Goal: Contribute content: Contribute content

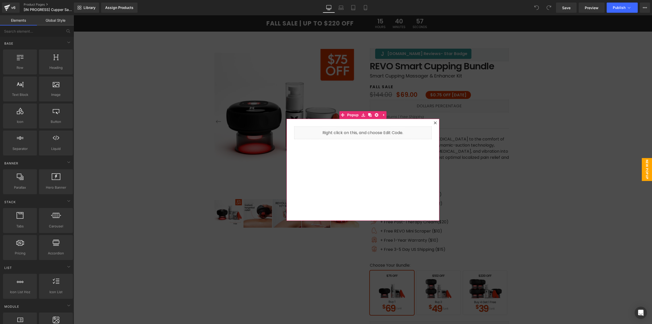
click at [436, 123] on div at bounding box center [435, 123] width 6 height 6
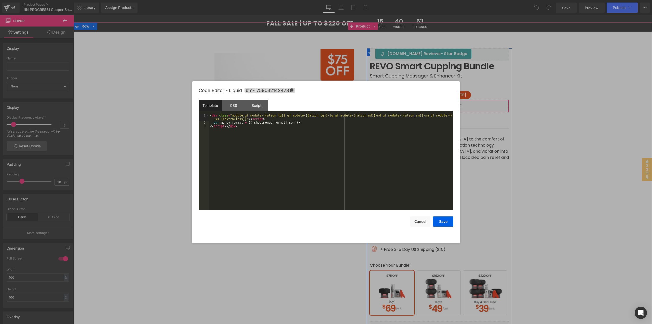
click at [445, 105] on icon at bounding box center [446, 103] width 3 height 3
click at [370, 135] on div "< div class = "module gf_module-{{align_lg}} gf_module-{{align_lg}}-lg gf_modul…" at bounding box center [331, 167] width 244 height 107
drag, startPoint x: 260, startPoint y: 108, endPoint x: 248, endPoint y: 109, distance: 11.8
click at [258, 108] on div "Script" at bounding box center [256, 105] width 23 height 11
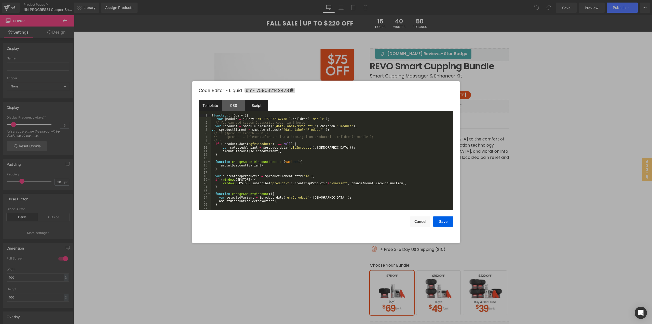
click at [206, 103] on div "Template" at bounding box center [210, 105] width 23 height 11
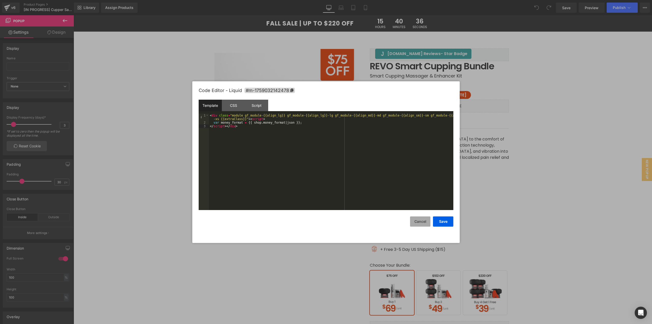
click at [422, 220] on button "Cancel" at bounding box center [420, 221] width 20 height 10
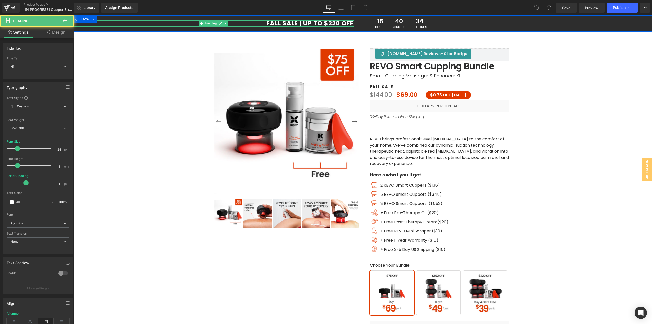
click at [279, 21] on div "FALL SALE | UP TO $220 OFF Heading" at bounding box center [214, 23] width 280 height 6
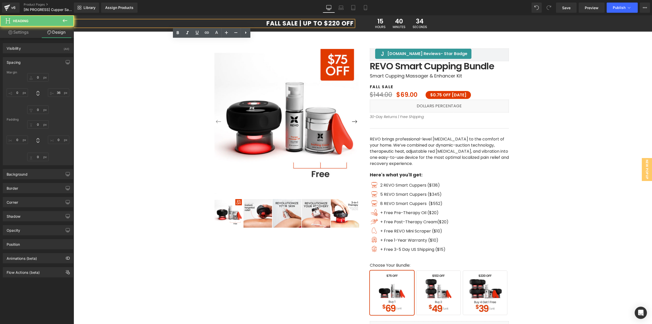
click at [279, 22] on h1 "FALL SALE | UP TO $220 OFF" at bounding box center [214, 23] width 280 height 6
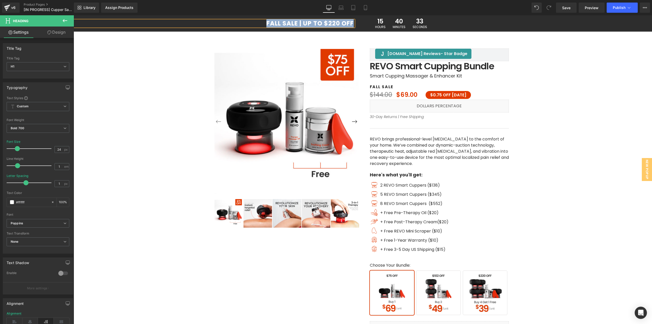
copy h1 "FALL SALE | UP TO $220 OFF"
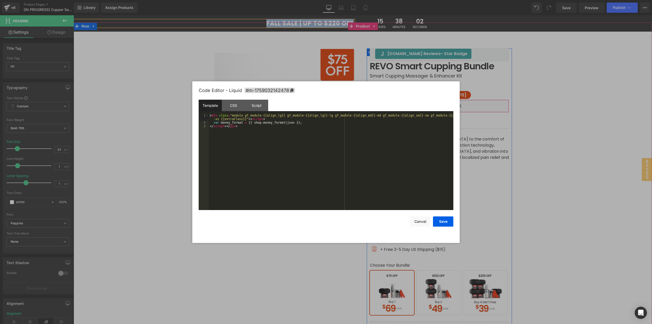
click at [447, 103] on div "Liquid" at bounding box center [439, 106] width 139 height 13
click at [408, 135] on div "< div class = "module gf_module-{{align_lg}} gf_module-{{align_lg}}-lg gf_modul…" at bounding box center [331, 167] width 244 height 107
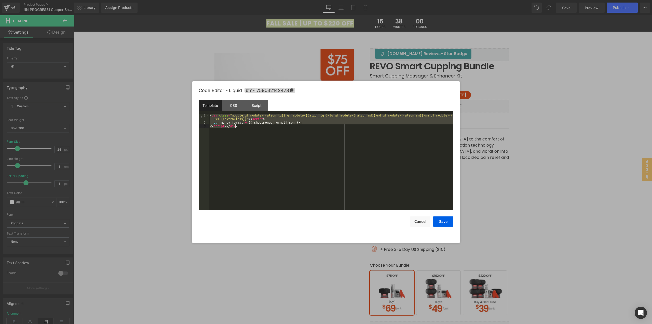
click at [564, 167] on div at bounding box center [326, 162] width 652 height 324
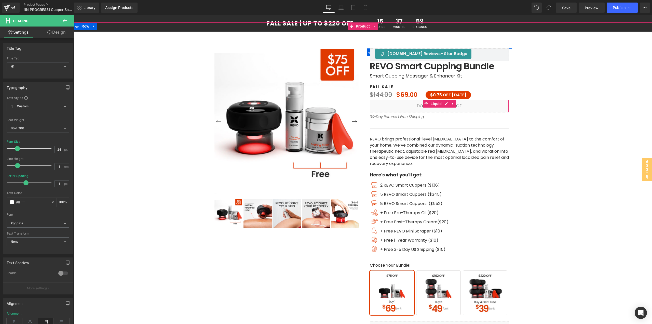
click at [441, 107] on div "Liquid" at bounding box center [439, 106] width 139 height 13
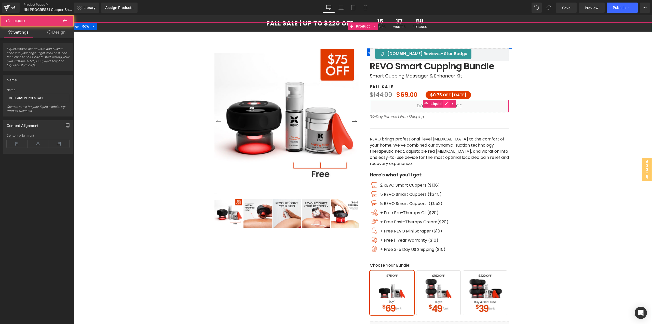
click at [444, 105] on icon at bounding box center [446, 104] width 4 height 4
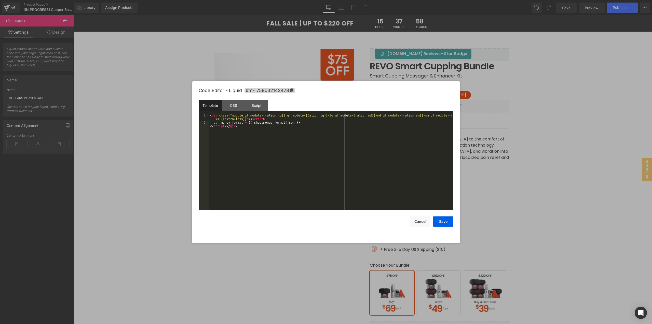
click at [391, 143] on div "< div class = "module gf_module-{{align_lg}} gf_module-{{align_lg}}-lg gf_modul…" at bounding box center [331, 167] width 244 height 107
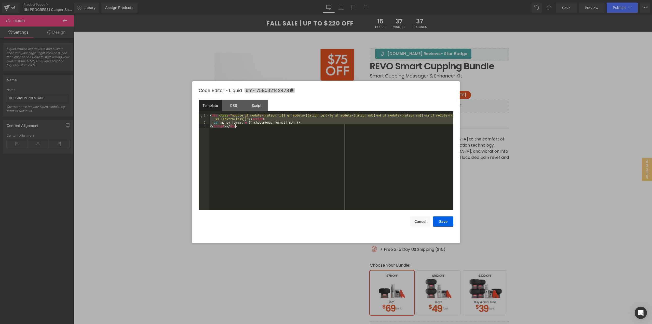
drag, startPoint x: 240, startPoint y: 106, endPoint x: 243, endPoint y: 112, distance: 7.1
click at [240, 107] on div "CSS" at bounding box center [233, 105] width 23 height 11
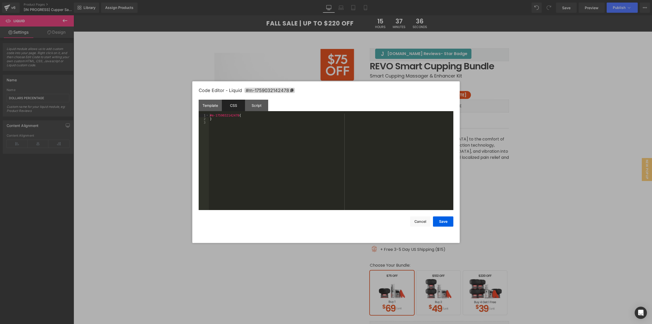
click at [256, 127] on div "#m-1759032142478 { }" at bounding box center [331, 165] width 244 height 103
drag, startPoint x: 256, startPoint y: 106, endPoint x: 257, endPoint y: 110, distance: 4.4
click at [256, 106] on div "Script" at bounding box center [256, 105] width 23 height 11
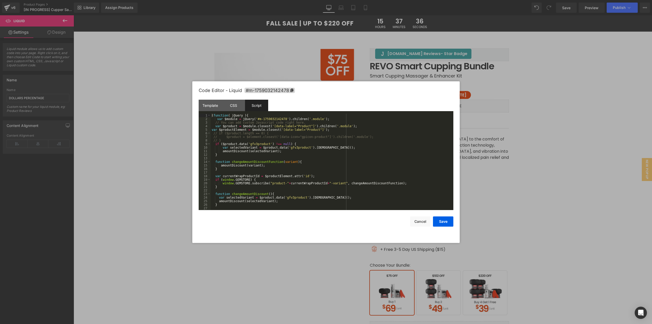
click at [260, 138] on div "( function ( jQuery ) { var $module = jQuery ( '#m-1759032142478' ) . children …" at bounding box center [331, 165] width 241 height 103
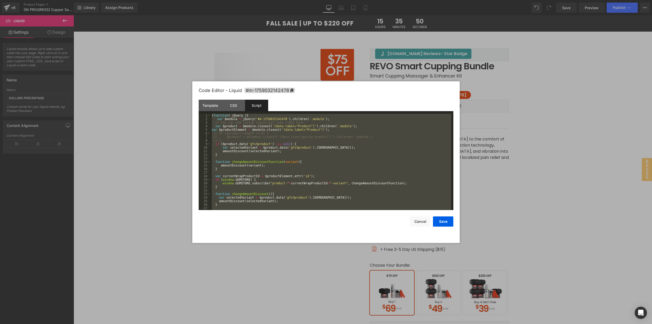
drag, startPoint x: 532, startPoint y: 132, endPoint x: 404, endPoint y: 108, distance: 130.3
click at [532, 132] on div at bounding box center [326, 162] width 652 height 324
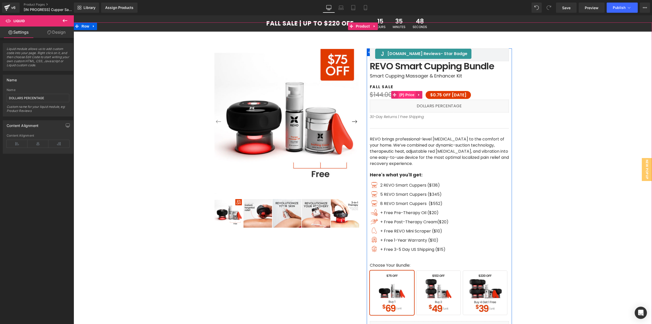
click at [405, 94] on span "(P) Price" at bounding box center [407, 95] width 18 height 8
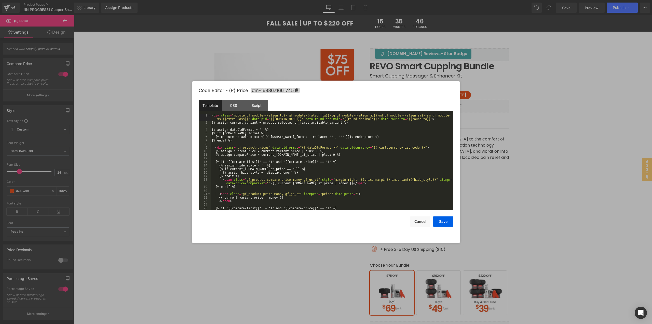
click at [396, 0] on div "(P) Price You are previewing how the will restyle your page. You can not edit E…" at bounding box center [326, 0] width 652 height 0
drag, startPoint x: 253, startPoint y: 101, endPoint x: 245, endPoint y: 103, distance: 7.5
click at [253, 101] on div "Script" at bounding box center [256, 105] width 23 height 11
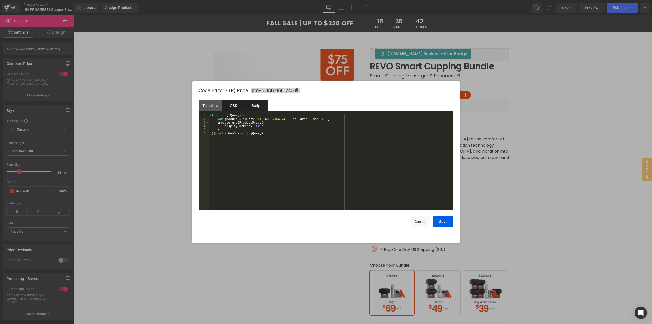
click at [235, 103] on div "CSS" at bounding box center [233, 105] width 23 height 11
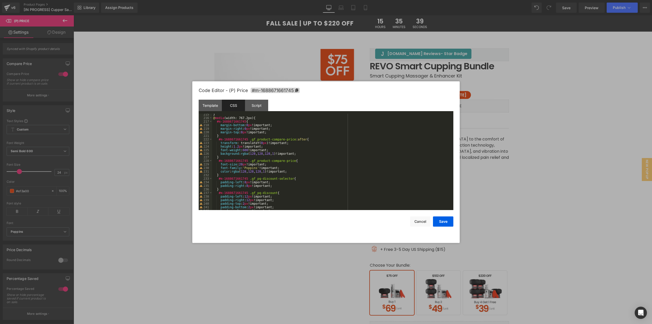
scroll to position [845, 0]
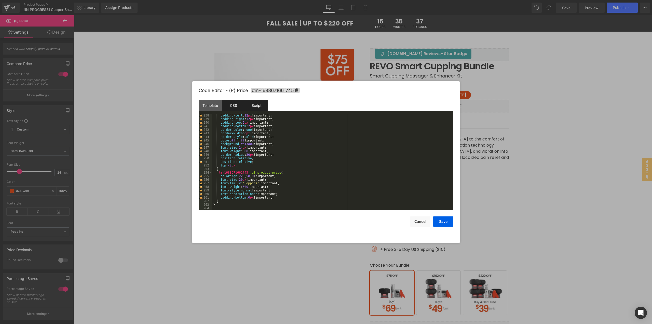
click at [262, 106] on div "Script" at bounding box center [256, 105] width 23 height 11
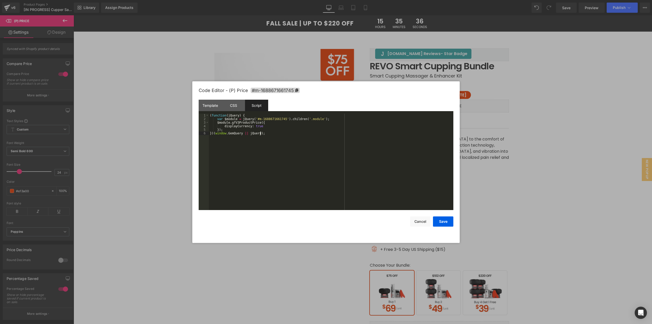
click at [286, 137] on div "( function ( jQuery ) { var $module = jQuery ( '#m-1688671661745' ) . children …" at bounding box center [331, 165] width 244 height 103
click at [574, 180] on div at bounding box center [326, 162] width 652 height 324
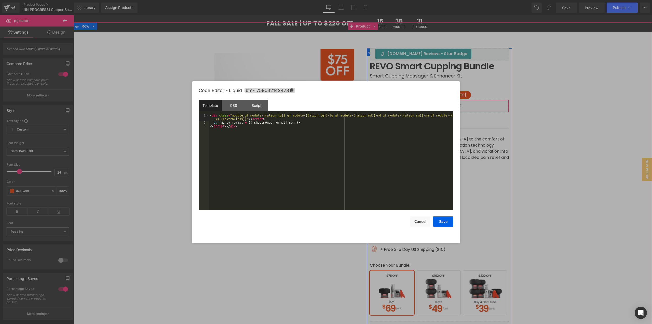
click at [444, 106] on div "Liquid" at bounding box center [439, 106] width 139 height 13
click at [261, 103] on div "Script" at bounding box center [256, 105] width 23 height 11
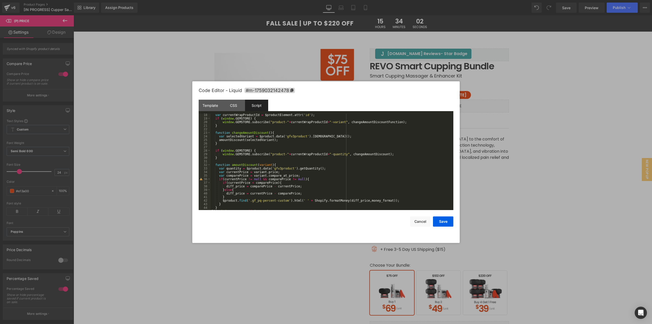
scroll to position [64, 0]
click at [542, 167] on div at bounding box center [326, 162] width 652 height 324
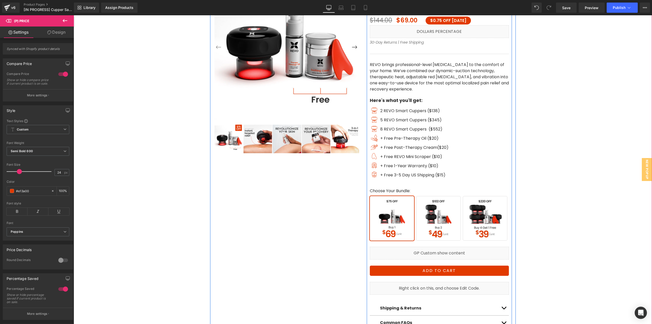
scroll to position [76, 0]
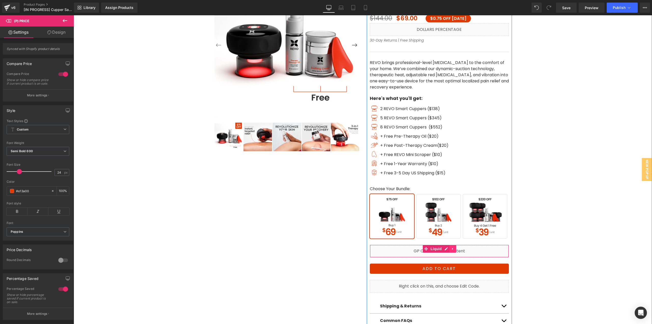
click at [452, 248] on icon at bounding box center [452, 248] width 1 height 2
click at [454, 249] on icon at bounding box center [456, 249] width 4 height 4
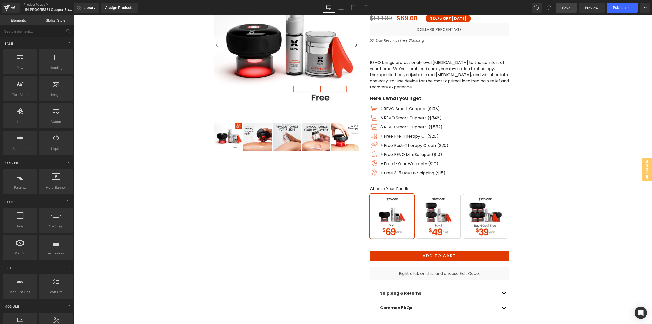
click at [568, 9] on span "Save" at bounding box center [566, 7] width 8 height 5
click at [435, 224] on span "Buy 2" at bounding box center [438, 216] width 45 height 45
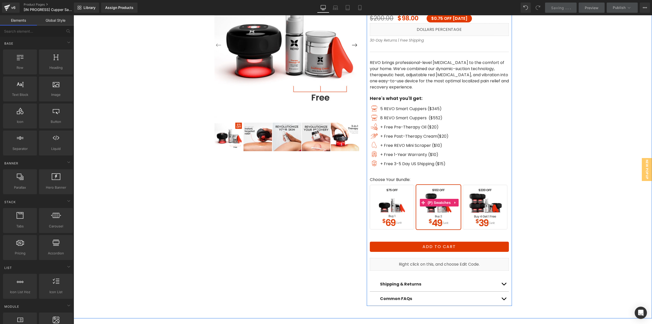
click at [480, 226] on span "Buy 4 Get 1 Free" at bounding box center [485, 207] width 45 height 45
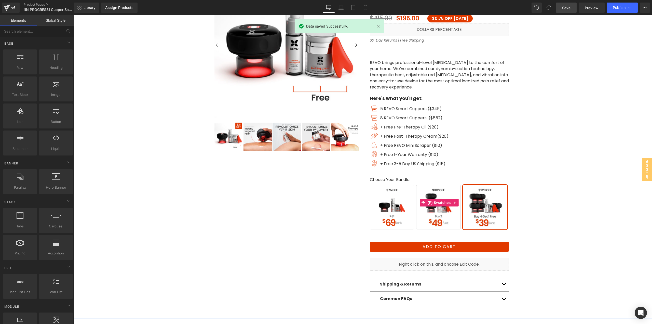
click at [379, 214] on span "Buy 1" at bounding box center [392, 207] width 45 height 45
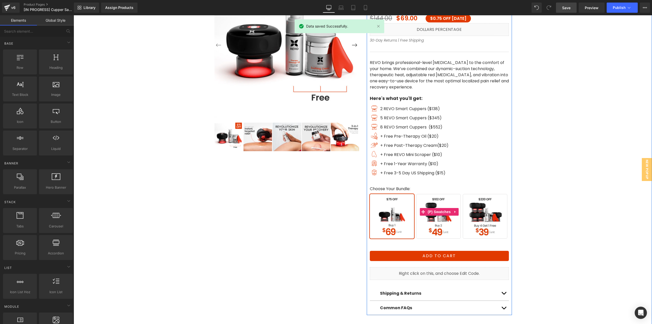
click at [439, 219] on span "Buy 2" at bounding box center [438, 216] width 45 height 45
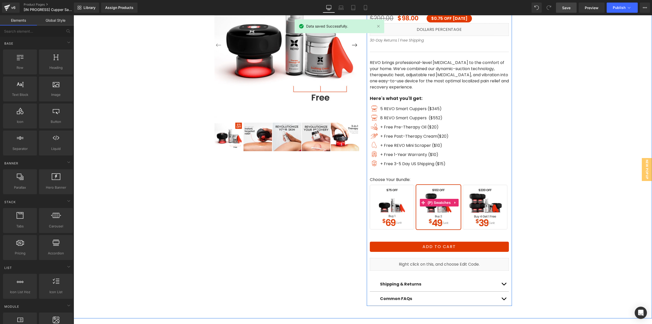
click at [467, 222] on span "Buy 4 Get 1 Free" at bounding box center [485, 207] width 45 height 45
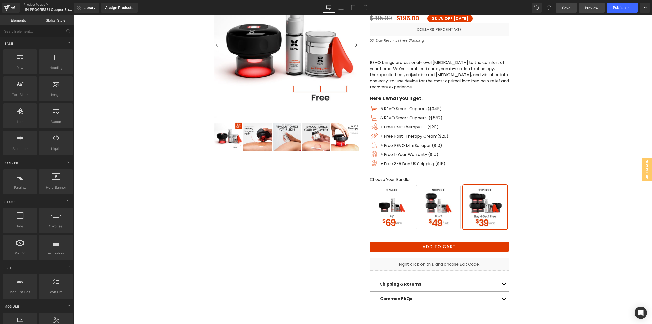
click at [591, 9] on span "Preview" at bounding box center [592, 7] width 14 height 5
click at [436, 204] on span "(P) Swatches" at bounding box center [439, 203] width 26 height 8
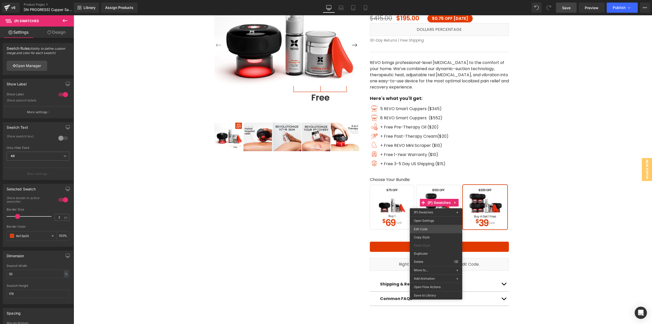
click at [428, 0] on div "(P) Swatches You are previewing how the will restyle your page. You can not edi…" at bounding box center [326, 0] width 652 height 0
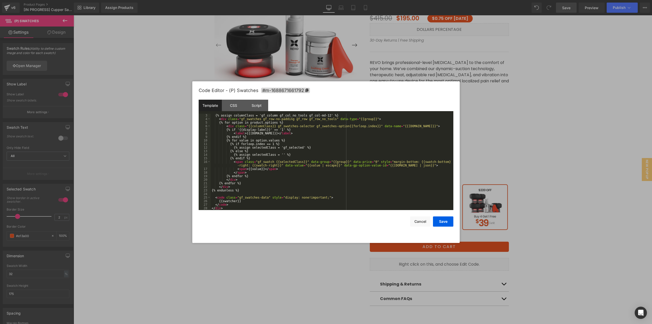
scroll to position [21, 0]
click at [251, 108] on div "Script" at bounding box center [256, 105] width 23 height 11
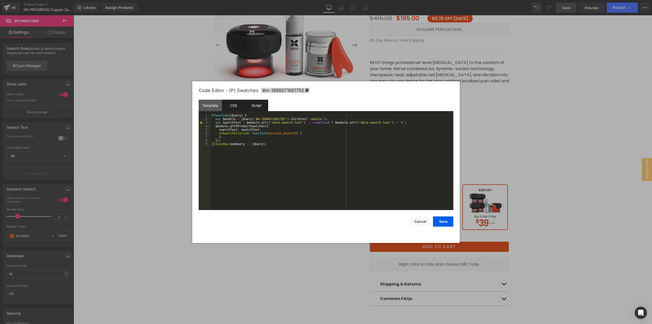
click at [233, 104] on div "CSS" at bounding box center [233, 105] width 23 height 11
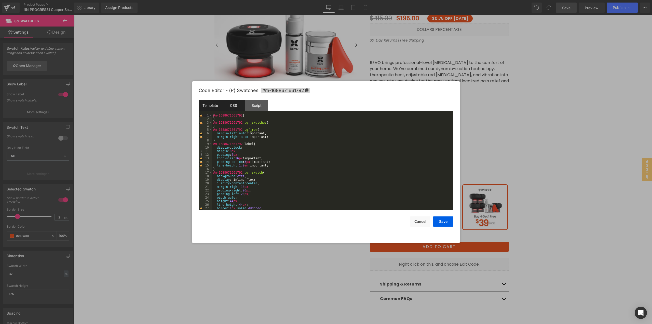
click at [211, 107] on div "Template" at bounding box center [210, 105] width 23 height 11
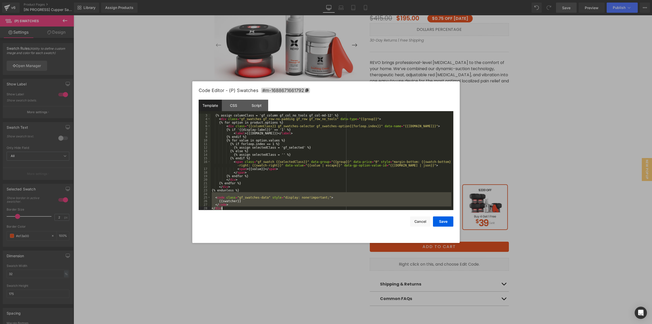
drag, startPoint x: 249, startPoint y: 192, endPoint x: 312, endPoint y: 216, distance: 67.0
click at [312, 216] on div "Code Editor - (P) Swatches #m-1688671661792 Template CSS Script Data 3 4 5 6 7 …" at bounding box center [326, 161] width 255 height 161
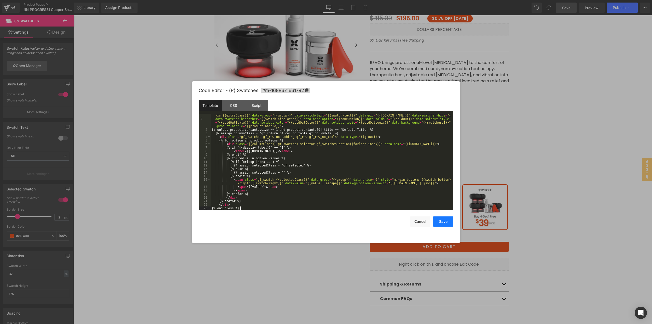
scroll to position [4, 0]
click at [441, 223] on button "Save" at bounding box center [443, 221] width 20 height 10
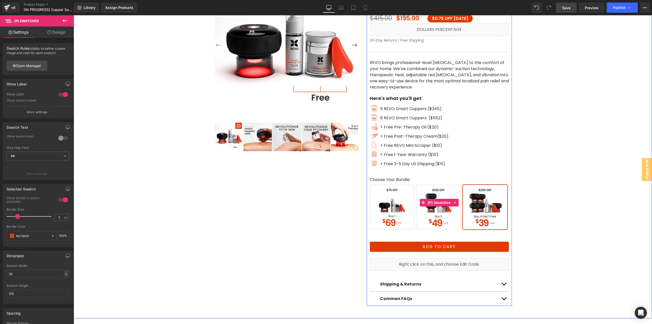
click at [437, 212] on span "Buy 2" at bounding box center [438, 207] width 45 height 45
click at [391, 217] on span "Buy 1" at bounding box center [392, 207] width 45 height 45
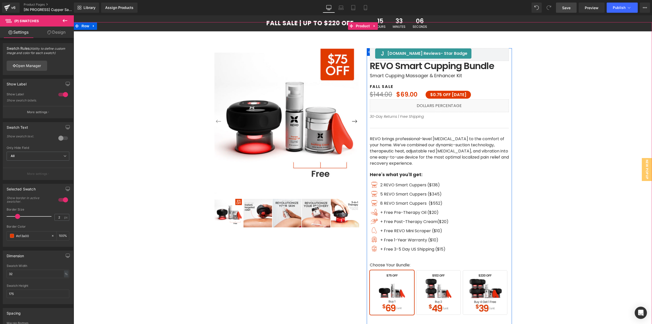
scroll to position [0, 0]
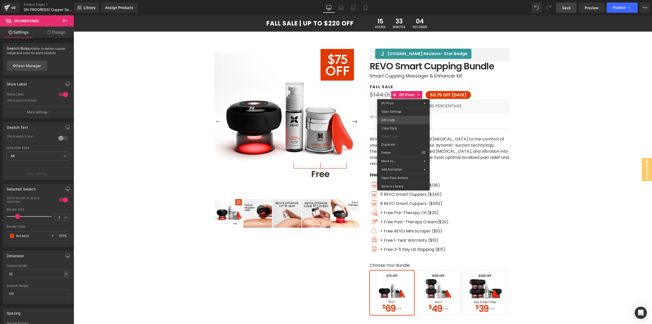
click at [396, 0] on div "(P) Swatches You are previewing how the will restyle your page. You can not edi…" at bounding box center [326, 0] width 652 height 0
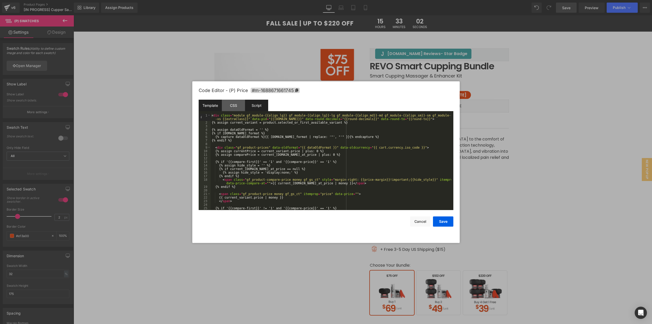
click at [252, 103] on div "Script" at bounding box center [256, 105] width 23 height 11
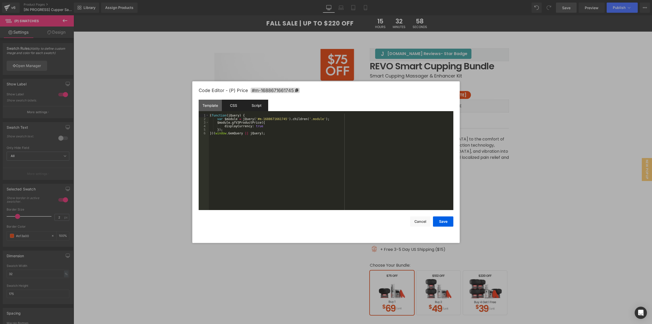
click at [231, 103] on div "CSS" at bounding box center [233, 105] width 23 height 11
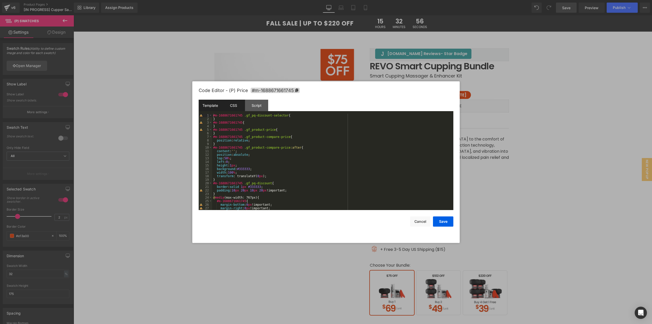
click at [208, 103] on div "Template" at bounding box center [210, 105] width 23 height 11
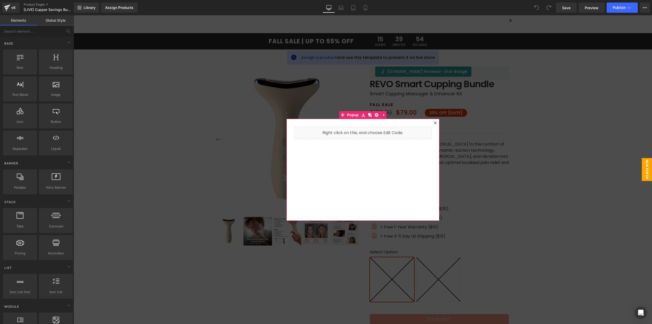
click at [432, 122] on div at bounding box center [435, 123] width 6 height 6
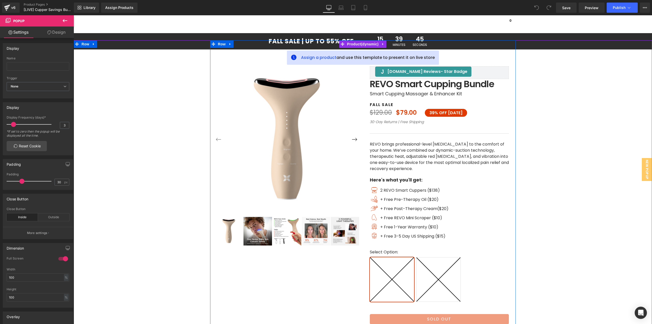
click at [321, 60] on div "‹" at bounding box center [363, 209] width 306 height 338
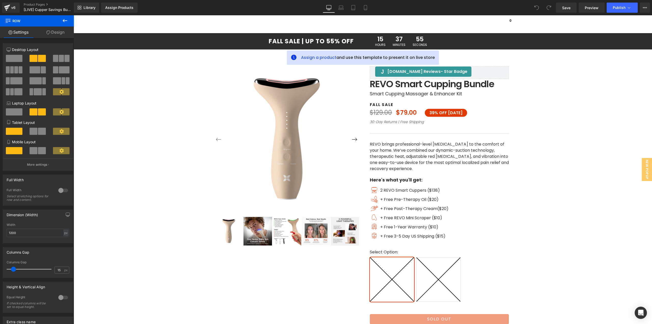
drag, startPoint x: 62, startPoint y: 20, endPoint x: 60, endPoint y: 28, distance: 8.5
click at [62, 20] on icon at bounding box center [65, 21] width 6 height 6
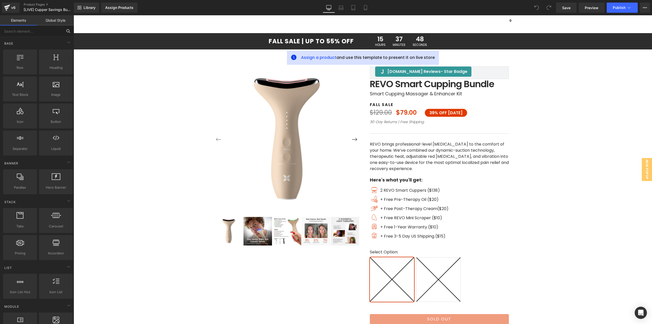
click at [36, 33] on input "text" at bounding box center [31, 30] width 63 height 11
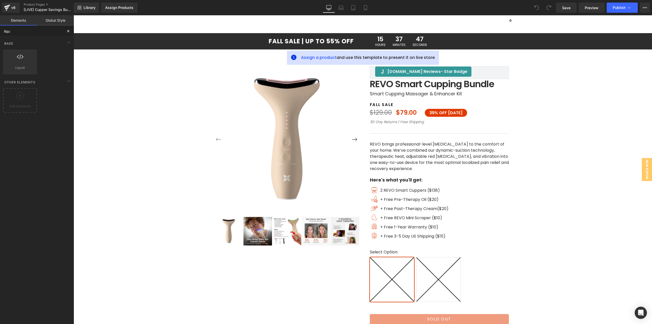
type input "liqui"
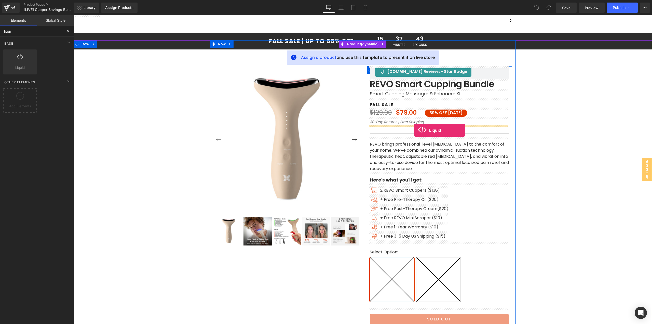
drag, startPoint x: 99, startPoint y: 82, endPoint x: 414, endPoint y: 130, distance: 319.1
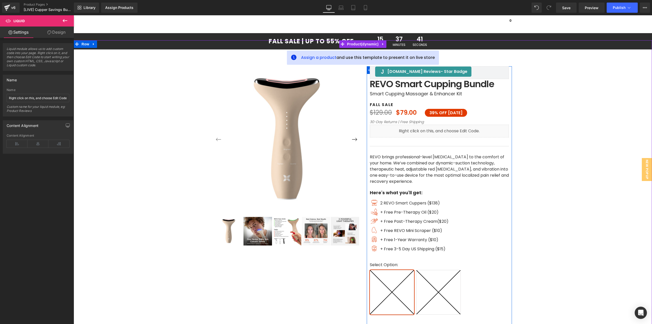
click at [446, 129] on div "Liquid" at bounding box center [439, 130] width 139 height 13
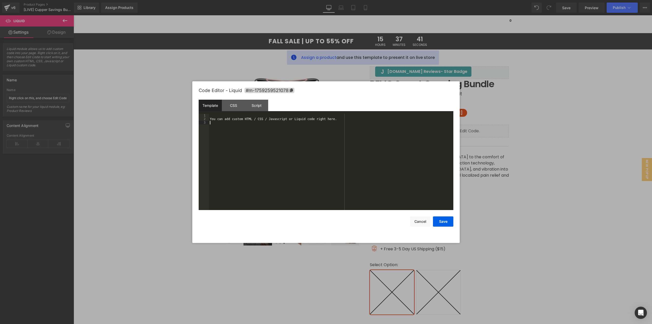
click at [444, 133] on div "You can add custom HTML / CSS / Javascript or Liquid code right here." at bounding box center [331, 165] width 244 height 103
click at [259, 102] on div "Script" at bounding box center [256, 105] width 23 height 11
click at [276, 156] on div "( function ( jQuery ) { // var $module = jQuery('#m-1759259521078').children('.…" at bounding box center [331, 165] width 244 height 103
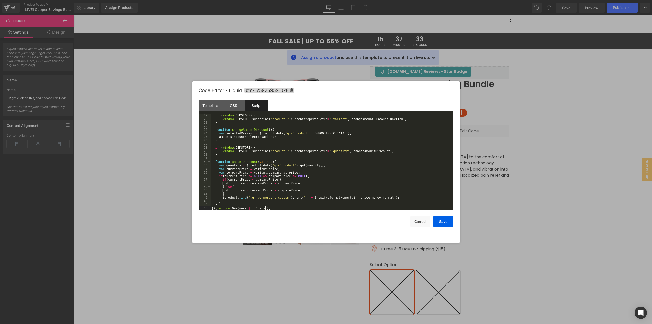
scroll to position [64, 0]
click at [440, 224] on button "Save" at bounding box center [443, 221] width 20 height 10
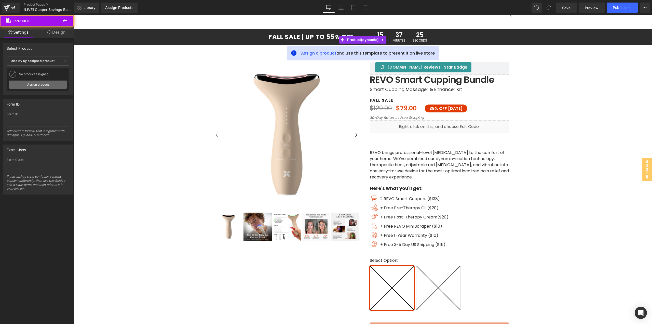
scroll to position [5, 0]
click at [49, 82] on link "Assign product" at bounding box center [38, 84] width 59 height 8
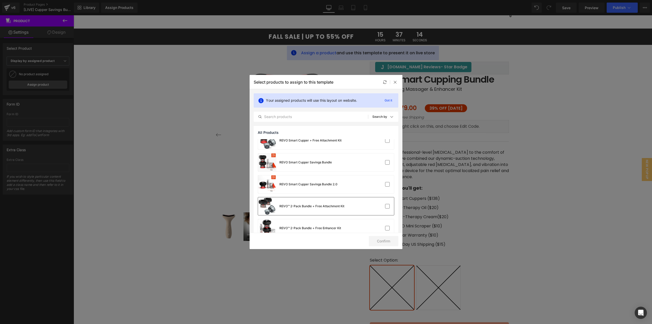
scroll to position [229, 0]
click at [385, 184] on label at bounding box center [387, 181] width 5 height 5
click at [387, 182] on input "checkbox" at bounding box center [387, 182] width 0 height 0
drag, startPoint x: 384, startPoint y: 240, endPoint x: 471, endPoint y: 237, distance: 87.6
click at [384, 240] on button "Confirm" at bounding box center [384, 241] width 30 height 10
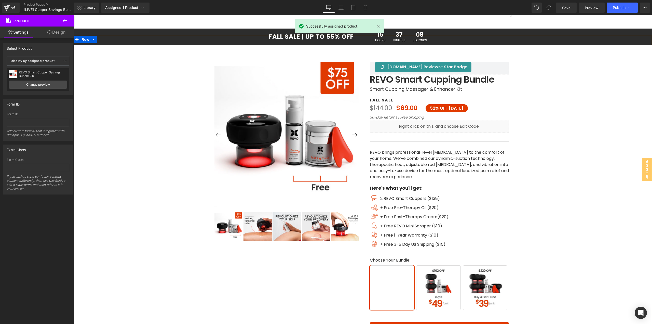
scroll to position [81, 0]
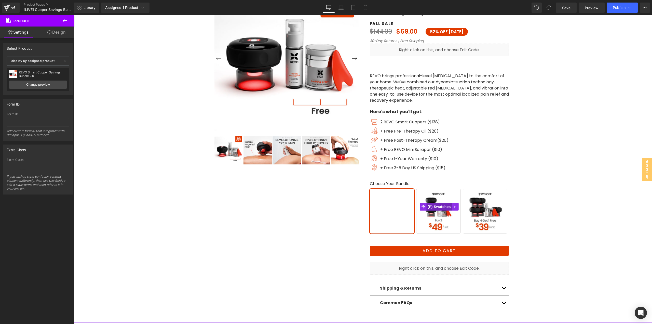
click at [439, 207] on span "(P) Swatches" at bounding box center [439, 207] width 26 height 8
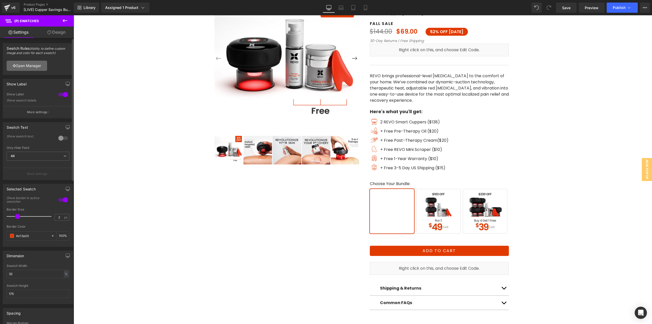
click at [37, 69] on link "Open Manager" at bounding box center [27, 66] width 40 height 10
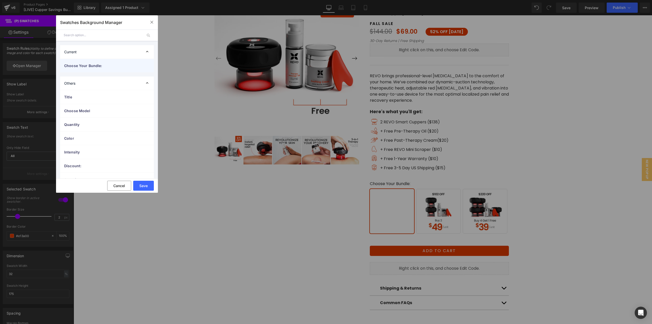
click at [114, 66] on span "Choose Your Bundle:" at bounding box center [101, 65] width 75 height 5
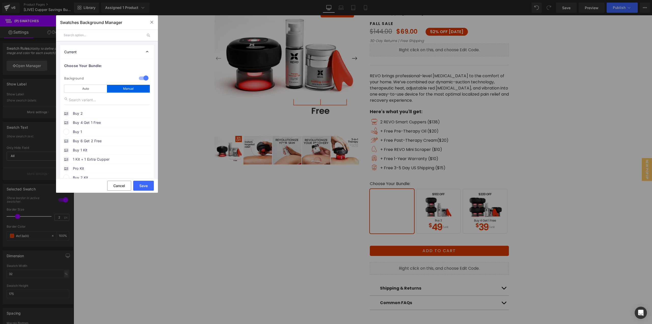
click at [80, 133] on span "Buy 1" at bounding box center [111, 132] width 77 height 6
click at [137, 144] on icon at bounding box center [141, 141] width 10 height 7
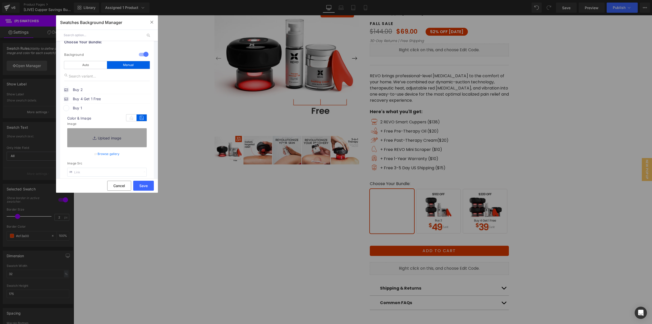
scroll to position [51, 0]
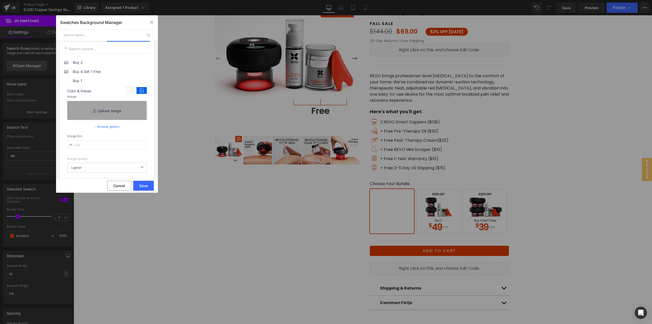
click at [117, 129] on link "Browse gallery" at bounding box center [109, 126] width 22 height 9
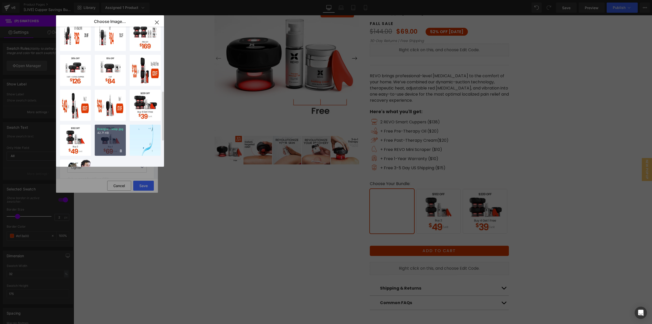
scroll to position [229, 0]
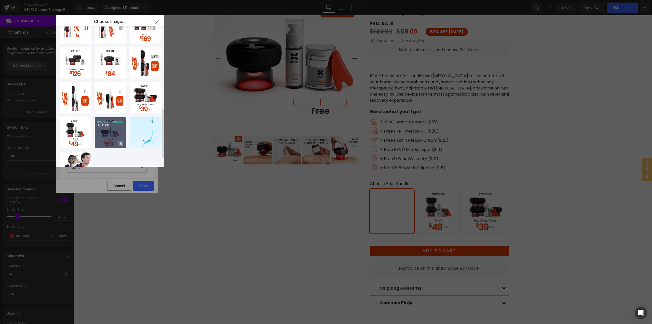
click at [121, 145] on icon at bounding box center [121, 143] width 2 height 3
click at [121, 141] on span "No" at bounding box center [116, 143] width 13 height 5
click at [113, 133] on div "Evergre...ktop.jpg 42.71 KB" at bounding box center [110, 132] width 31 height 31
type input "https://ucarecdn.com/146c1d57-9e06-497c-8ca2-31642fcfbfaa/-/format/auto/-/previ…"
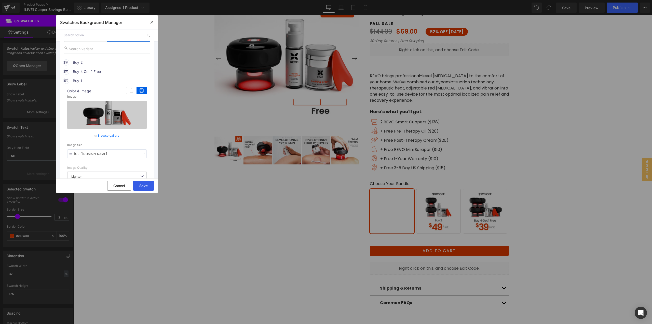
click at [143, 187] on button "Save" at bounding box center [143, 186] width 21 height 10
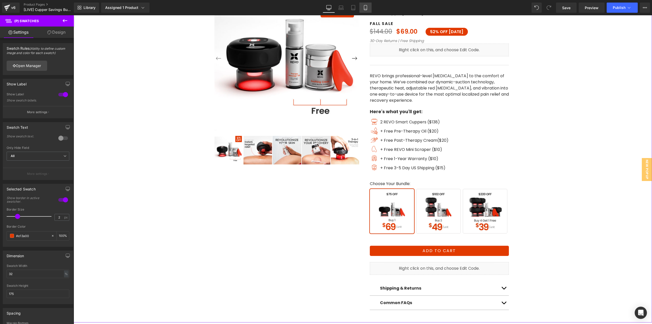
scroll to position [30, 0]
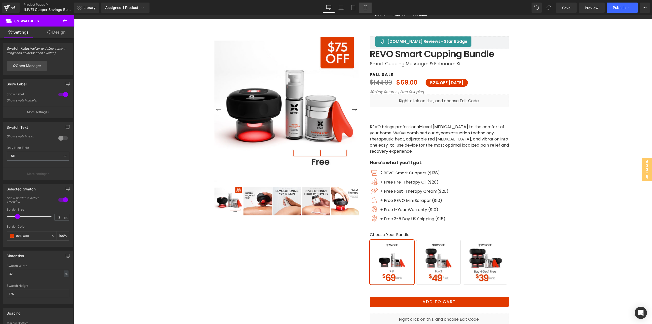
click at [365, 7] on icon at bounding box center [365, 7] width 5 height 5
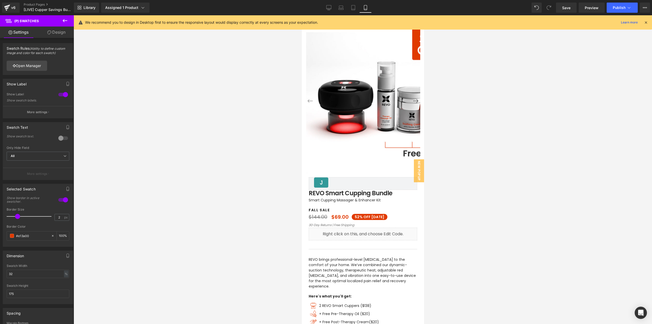
type input "100"
type input "30"
type input "180"
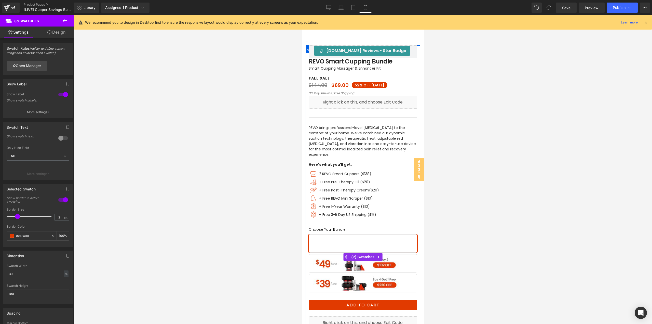
scroll to position [153, 0]
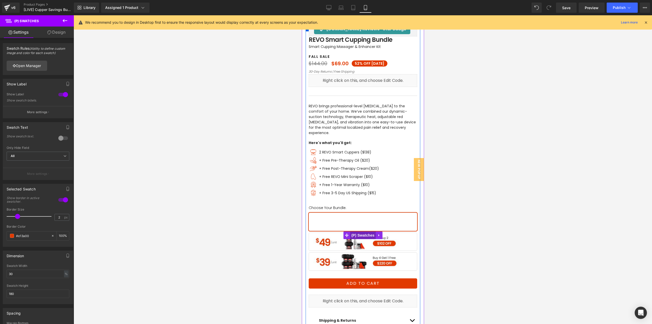
click at [361, 231] on span "(P) Swatches" at bounding box center [363, 235] width 26 height 8
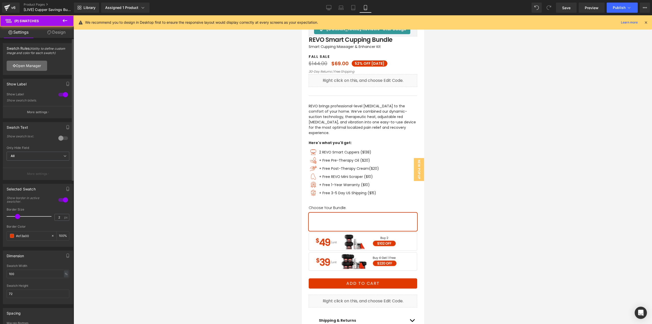
click at [43, 66] on link "Open Manager" at bounding box center [27, 66] width 40 height 10
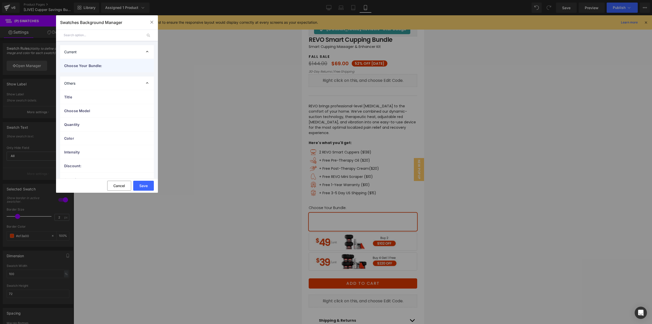
click at [84, 63] on span "Choose Your Bundle:" at bounding box center [101, 65] width 75 height 5
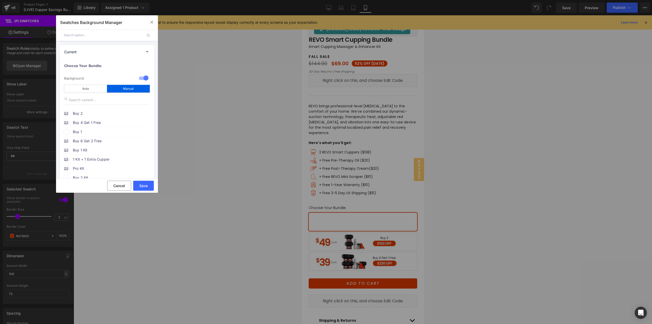
click at [86, 132] on span "Buy 1" at bounding box center [111, 132] width 77 height 6
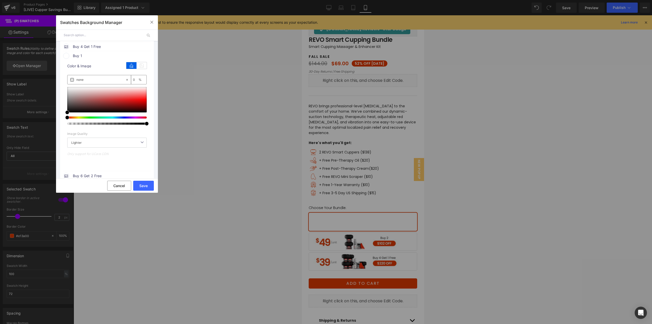
scroll to position [76, 0]
click at [139, 64] on icon at bounding box center [141, 65] width 10 height 7
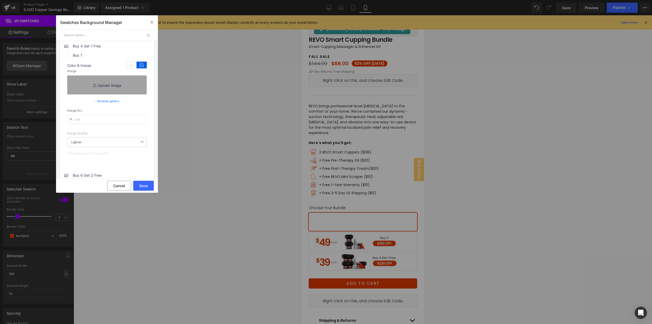
click at [105, 101] on link "Browse gallery" at bounding box center [109, 100] width 22 height 9
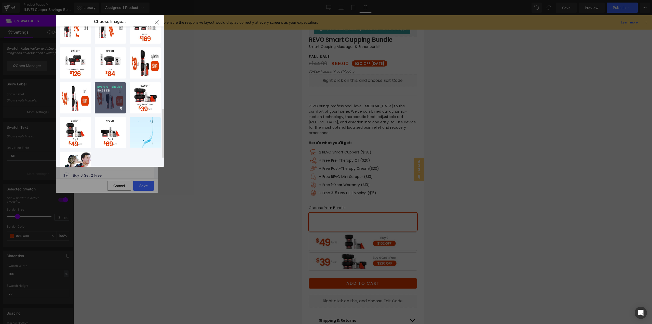
click at [107, 99] on div "Evergre...bile.jpg 50.63 KB" at bounding box center [110, 97] width 31 height 31
type input "https://ucarecdn.com/231a77df-b0f4-4bfd-abd4-d98fcd5e72f7/-/format/auto/-/previ…"
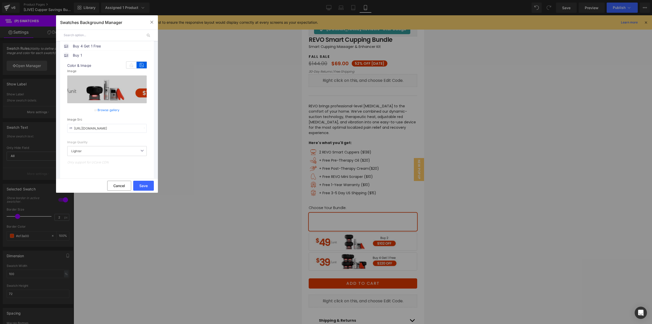
click at [140, 185] on button "Save" at bounding box center [143, 186] width 21 height 10
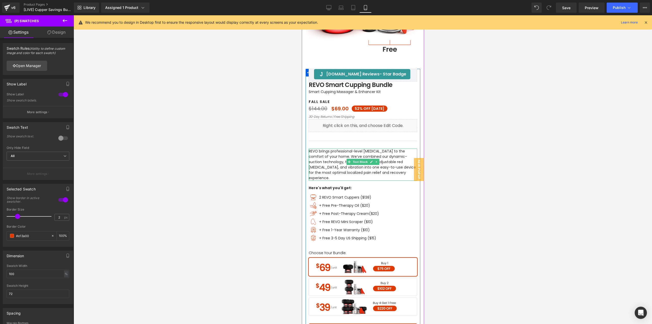
scroll to position [102, 0]
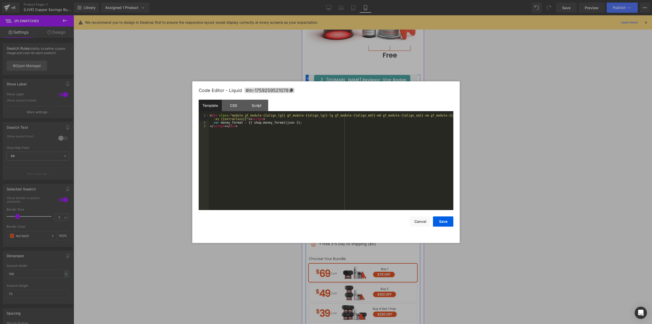
click at [368, 130] on div "Liquid" at bounding box center [362, 131] width 108 height 13
click at [237, 109] on div "CSS" at bounding box center [233, 105] width 23 height 11
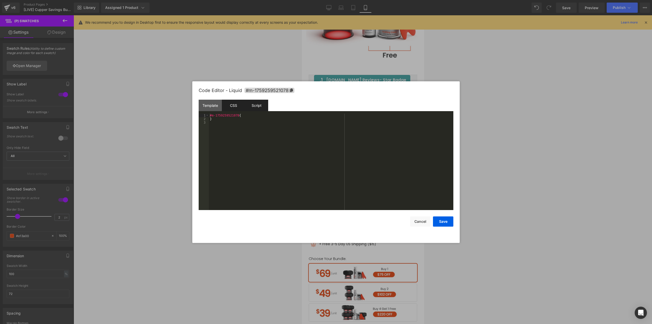
click at [264, 106] on div "Script" at bounding box center [256, 105] width 23 height 11
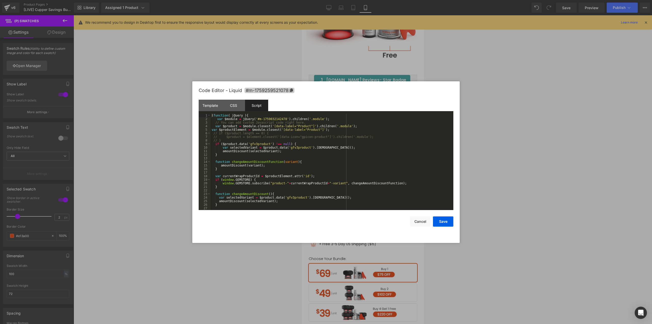
click at [291, 90] on icon at bounding box center [291, 90] width 4 height 4
drag, startPoint x: 280, startPoint y: 118, endPoint x: 254, endPoint y: 117, distance: 25.7
click at [254, 117] on div "( function ( jQuery ) { var $module = jQuery ( '#m-1759032142478' ) . children …" at bounding box center [331, 165] width 241 height 103
drag, startPoint x: 282, startPoint y: 118, endPoint x: 253, endPoint y: 118, distance: 29.3
click at [253, 118] on div "( function ( jQuery ) { var $module = jQuery ( '#m-17592595210788' ) . children…" at bounding box center [331, 165] width 241 height 103
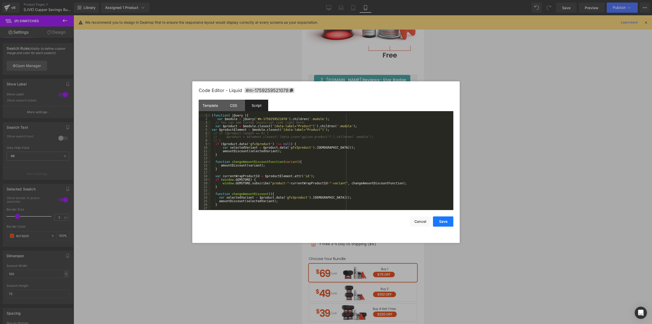
click at [445, 220] on button "Save" at bounding box center [443, 221] width 20 height 10
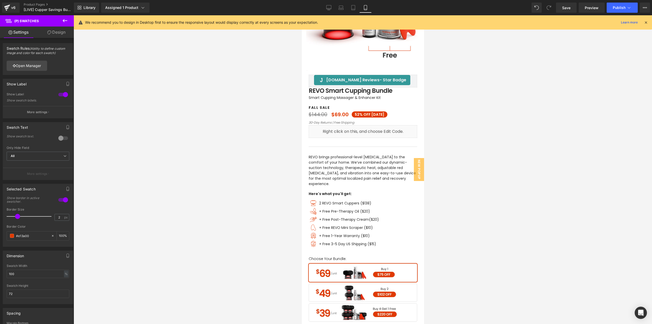
drag, startPoint x: 484, startPoint y: 208, endPoint x: 479, endPoint y: 198, distance: 11.0
click at [484, 206] on div at bounding box center [363, 169] width 578 height 308
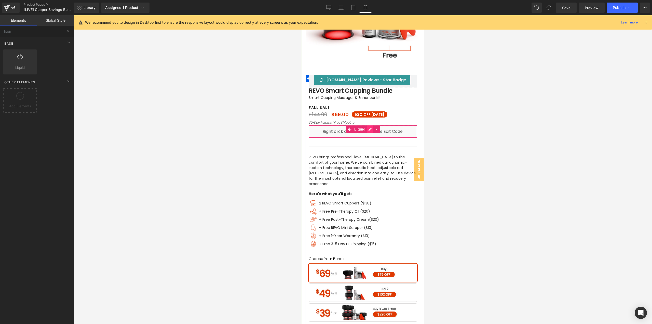
click at [368, 128] on div "Liquid" at bounding box center [362, 131] width 108 height 13
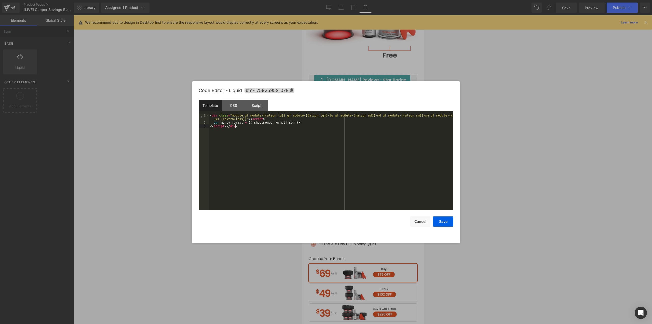
click at [244, 131] on div "< div class = "module gf_module-{{align_lg}} gf_module-{{align_lg}}-lg gf_modul…" at bounding box center [331, 167] width 244 height 107
click at [231, 107] on div "CSS" at bounding box center [233, 105] width 23 height 11
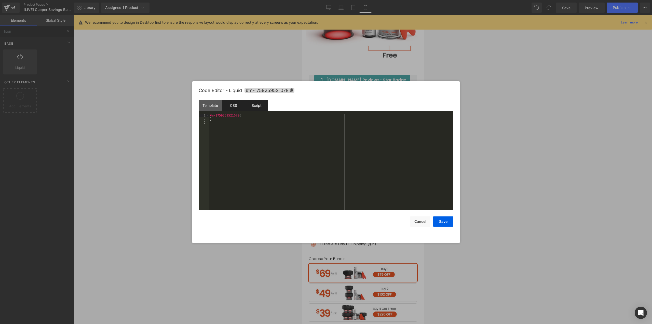
click at [260, 107] on div "Script" at bounding box center [256, 105] width 23 height 11
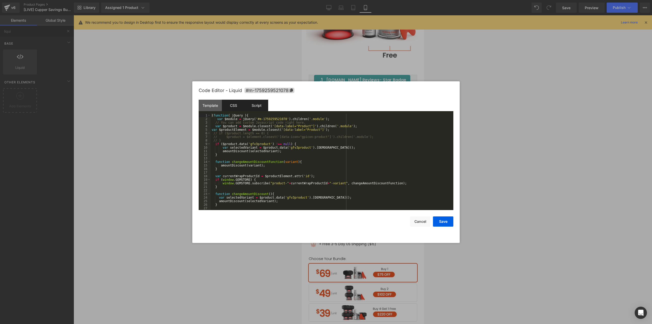
click at [236, 105] on div "CSS" at bounding box center [233, 105] width 23 height 11
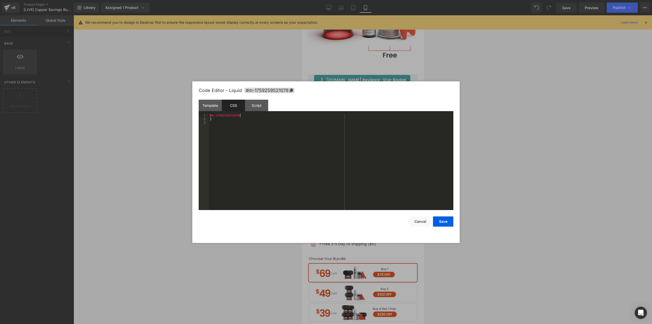
click at [537, 116] on div at bounding box center [326, 162] width 652 height 324
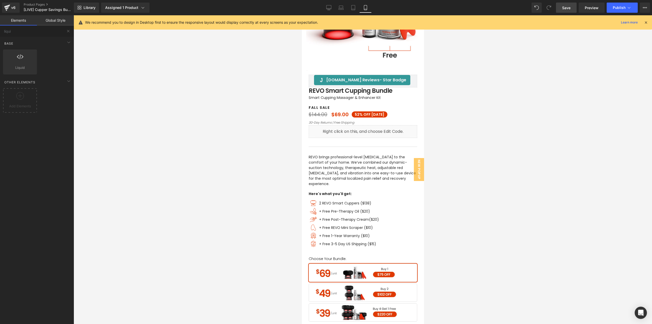
click at [568, 9] on span "Save" at bounding box center [566, 7] width 8 height 5
click at [589, 7] on span "Preview" at bounding box center [592, 7] width 14 height 5
click at [638, 312] on icon "Open Intercom Messenger" at bounding box center [640, 312] width 7 height 7
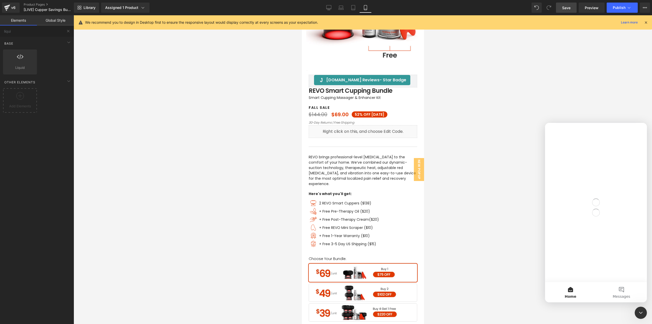
scroll to position [0, 0]
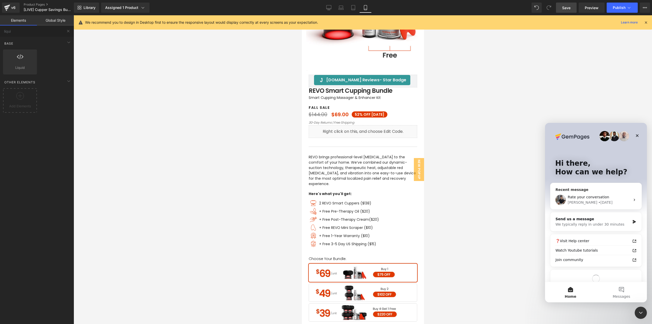
click at [598, 201] on div "• 2d ago" at bounding box center [605, 202] width 14 height 5
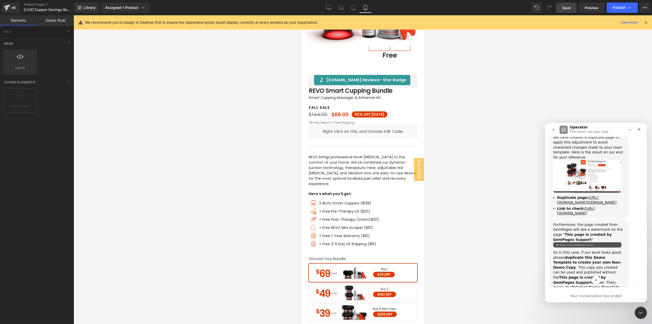
scroll to position [2651, 0]
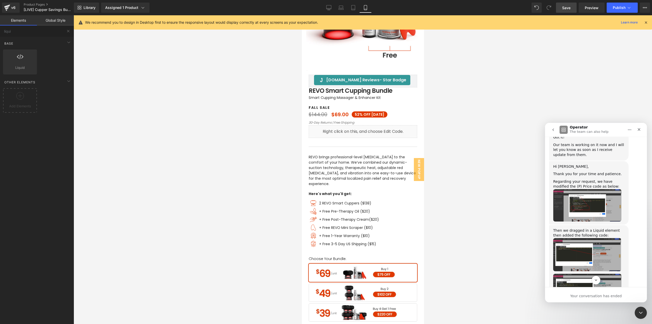
click at [586, 238] on img "Tony says…" at bounding box center [587, 254] width 68 height 33
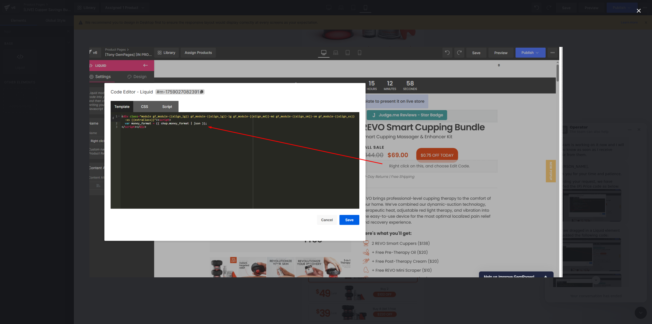
click at [586, 164] on div "Intercom messenger" at bounding box center [326, 162] width 652 height 324
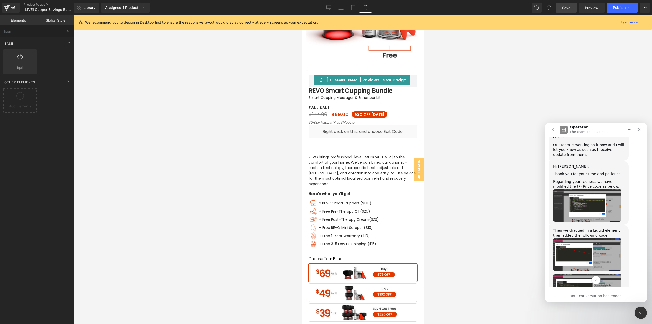
click at [590, 273] on img "Tony says…" at bounding box center [587, 289] width 68 height 33
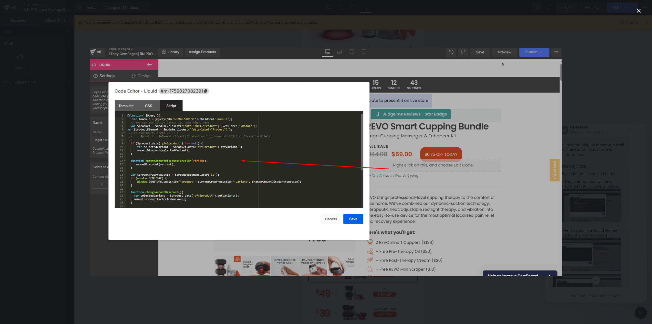
click at [590, 154] on div "Intercom messenger" at bounding box center [326, 162] width 652 height 324
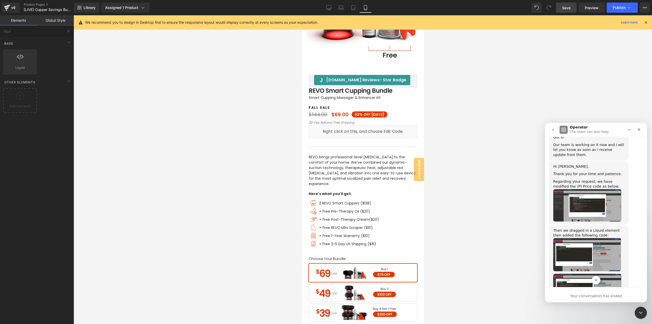
click at [385, 130] on div at bounding box center [326, 154] width 652 height 308
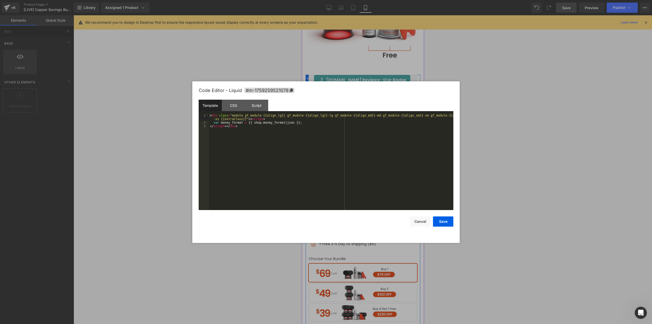
drag, startPoint x: 369, startPoint y: 130, endPoint x: 670, endPoint y: 145, distance: 302.1
click at [369, 130] on icon at bounding box center [370, 129] width 4 height 4
click at [273, 192] on div "< div class = "module gf_module-{{align_lg}} gf_module-{{align_lg}}-lg gf_modul…" at bounding box center [331, 167] width 244 height 107
click at [251, 101] on div "Script" at bounding box center [256, 105] width 23 height 11
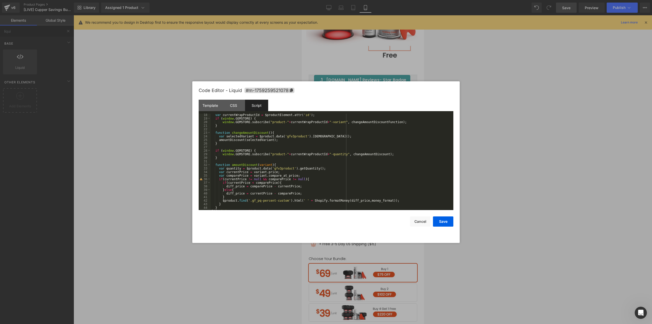
scroll to position [64, 0]
click at [494, 175] on div at bounding box center [326, 162] width 652 height 324
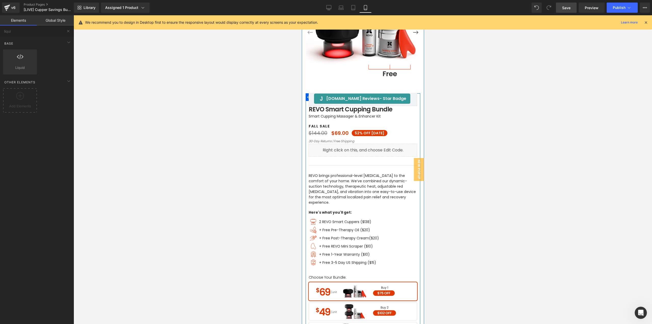
scroll to position [51, 0]
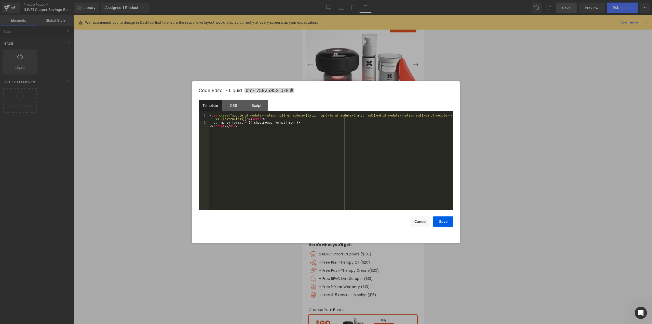
click at [367, 180] on div "Liquid" at bounding box center [362, 182] width 108 height 13
click at [238, 107] on div "CSS" at bounding box center [233, 105] width 23 height 11
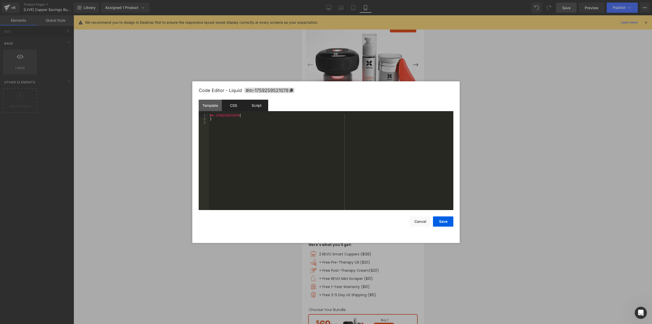
click at [253, 105] on div "Script" at bounding box center [256, 105] width 23 height 11
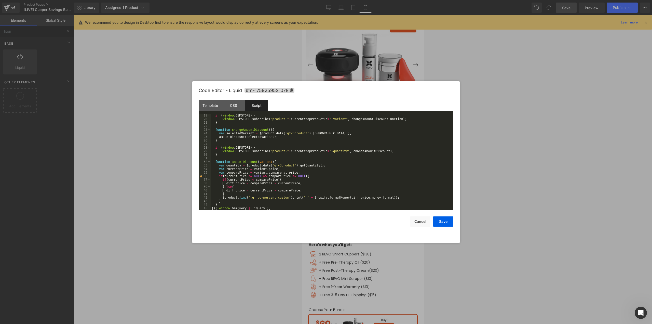
scroll to position [0, 0]
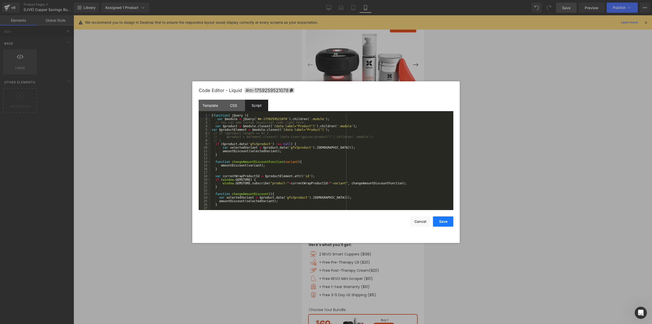
click at [444, 224] on button "Save" at bounding box center [443, 221] width 20 height 10
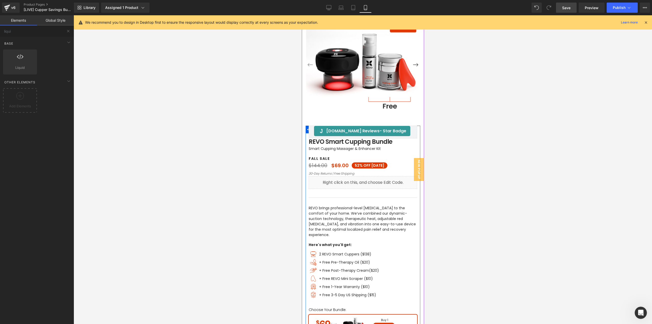
scroll to position [153, 0]
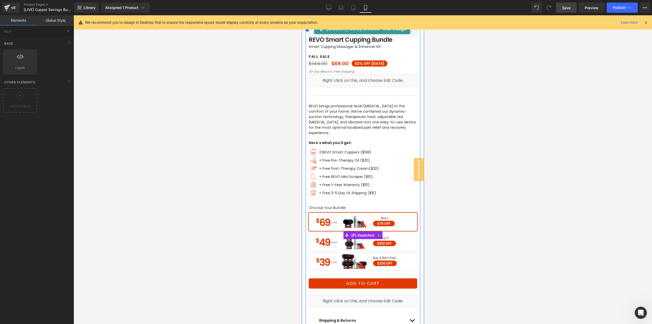
click at [362, 237] on span "Buy 2" at bounding box center [362, 241] width 108 height 18
click at [365, 254] on span "Buy 4 Get 1 Free" at bounding box center [362, 261] width 108 height 18
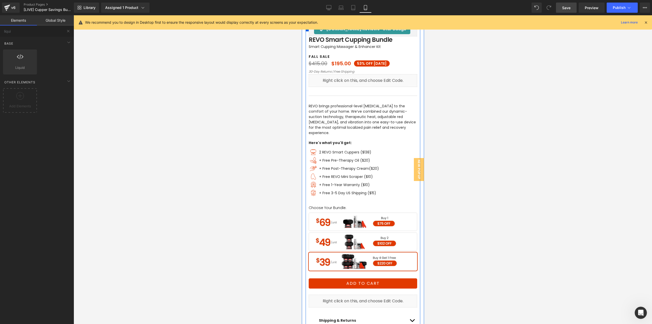
scroll to position [51, 0]
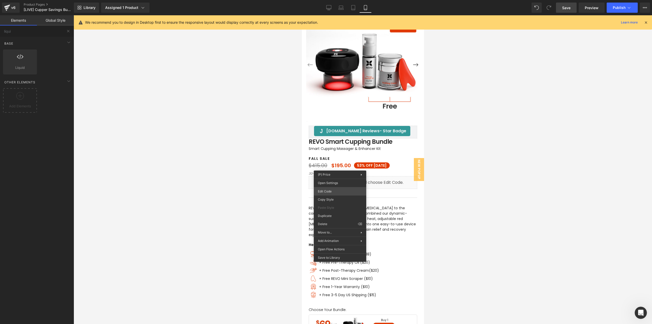
click at [328, 0] on div "(P) Swatches You are previewing how the will restyle your page. You can not edi…" at bounding box center [326, 0] width 652 height 0
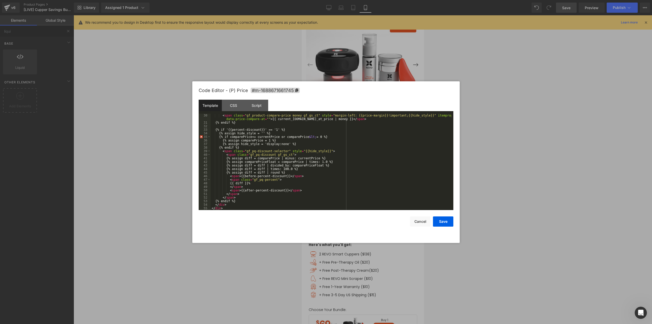
scroll to position [110, 0]
click at [486, 163] on div at bounding box center [326, 162] width 652 height 324
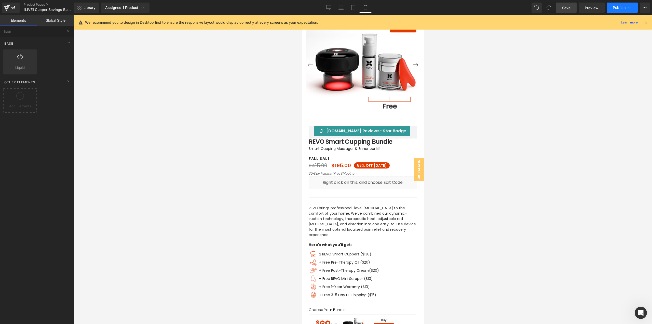
click at [628, 7] on icon at bounding box center [628, 7] width 5 height 5
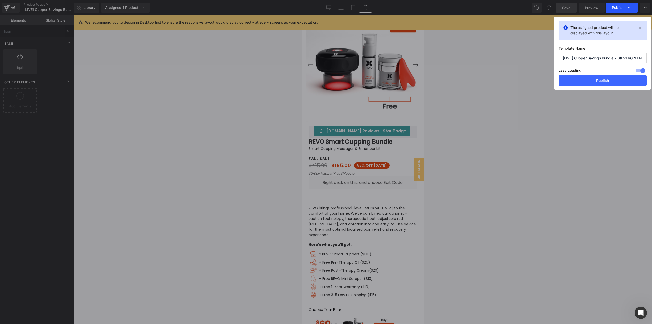
click at [622, 7] on span "Publish" at bounding box center [618, 7] width 13 height 5
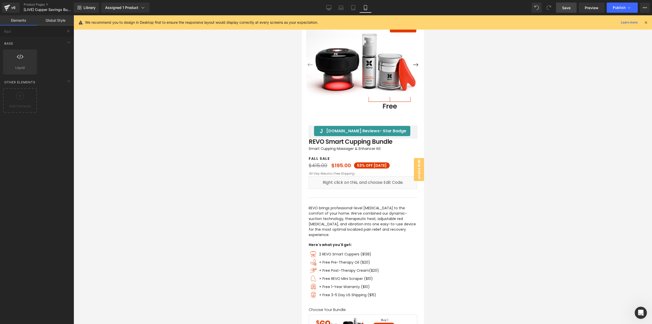
click at [622, 7] on span "Publish" at bounding box center [619, 8] width 13 height 4
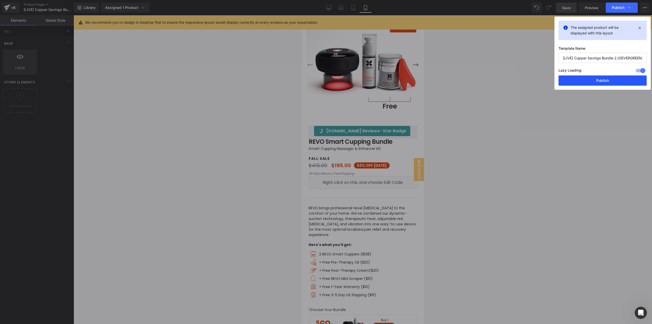
click at [603, 82] on button "Publish" at bounding box center [602, 80] width 88 height 10
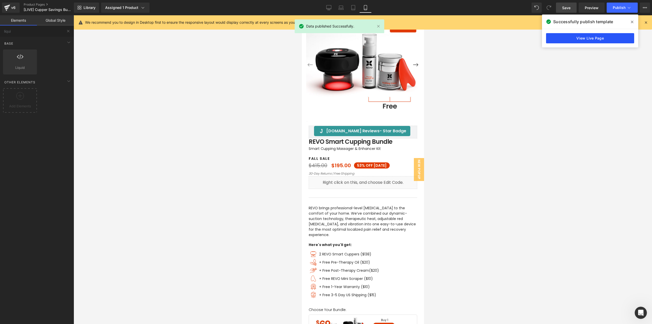
click at [600, 38] on link "View Live Page" at bounding box center [590, 38] width 88 height 10
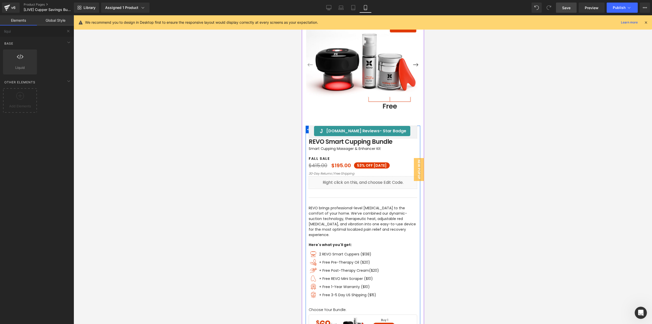
click at [368, 179] on div "Liquid" at bounding box center [362, 182] width 108 height 13
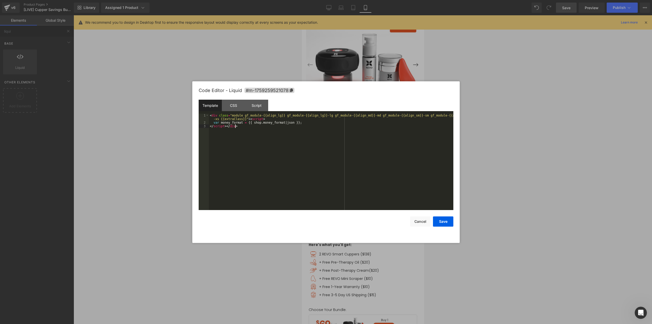
click at [365, 180] on div "< div class = "module gf_module-{{align_lg}} gf_module-{{align_lg}}-lg gf_modul…" at bounding box center [331, 167] width 244 height 107
click at [232, 102] on div "CSS" at bounding box center [233, 105] width 23 height 11
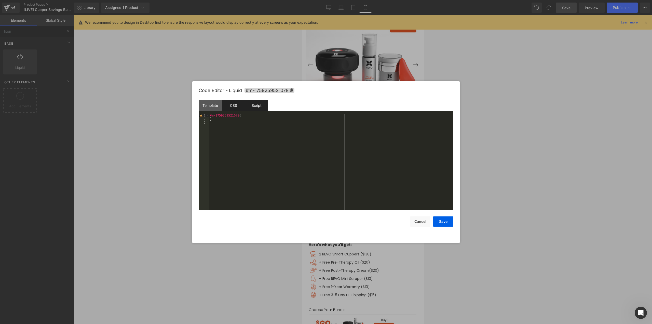
click at [259, 106] on div "Script" at bounding box center [256, 105] width 23 height 11
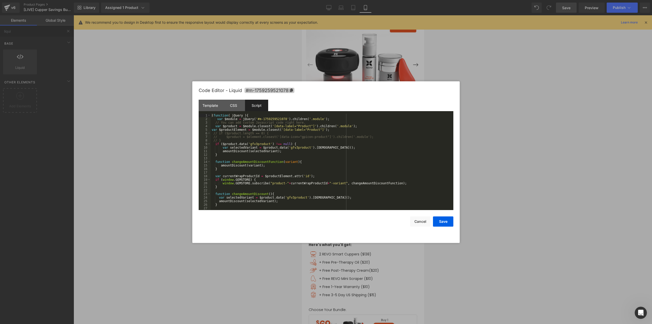
click at [292, 89] on icon at bounding box center [291, 90] width 3 height 4
drag, startPoint x: 253, startPoint y: 118, endPoint x: 280, endPoint y: 119, distance: 27.0
click at [280, 119] on div "( function ( jQuery ) { var $module = jQuery ( '#m-1759259521078' ) . children …" at bounding box center [331, 165] width 241 height 103
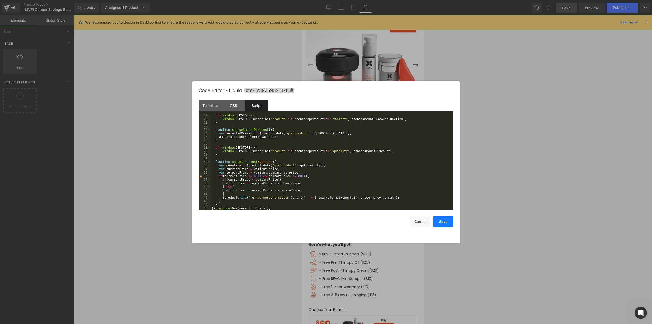
click at [444, 220] on button "Save" at bounding box center [443, 221] width 20 height 10
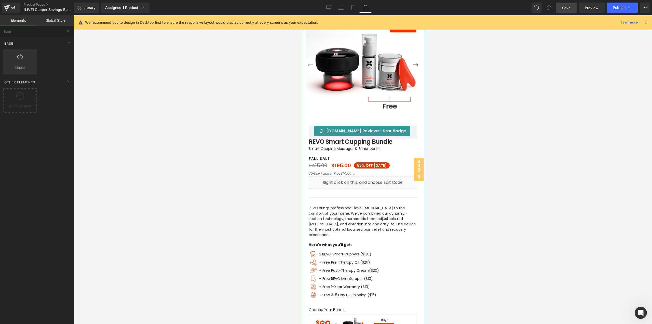
scroll to position [127, 0]
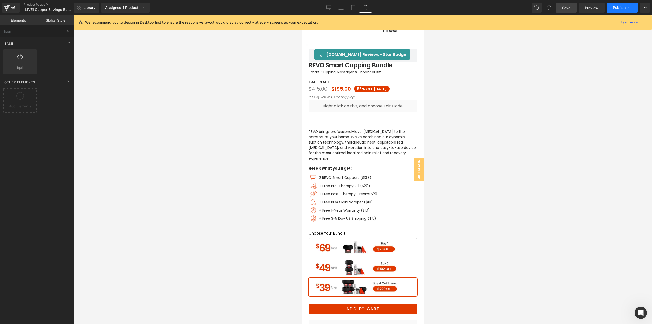
click at [630, 8] on icon at bounding box center [629, 8] width 3 height 2
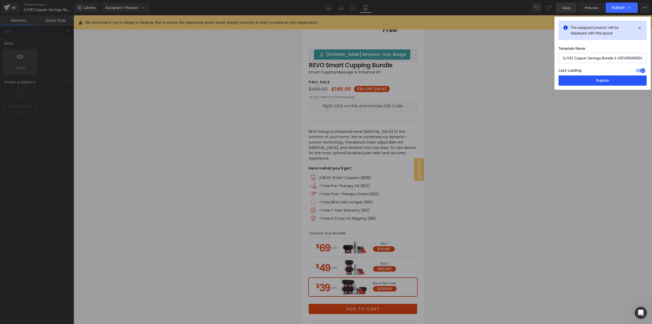
click at [615, 80] on button "Publish" at bounding box center [602, 80] width 88 height 10
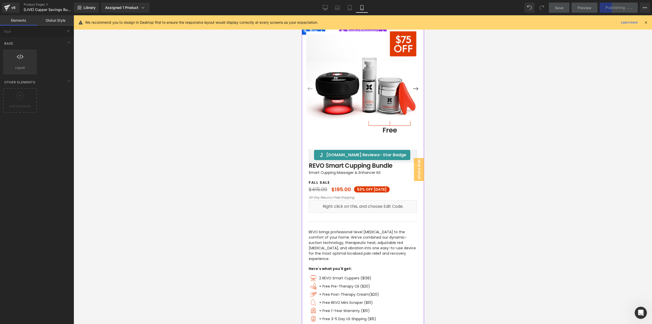
scroll to position [0, 0]
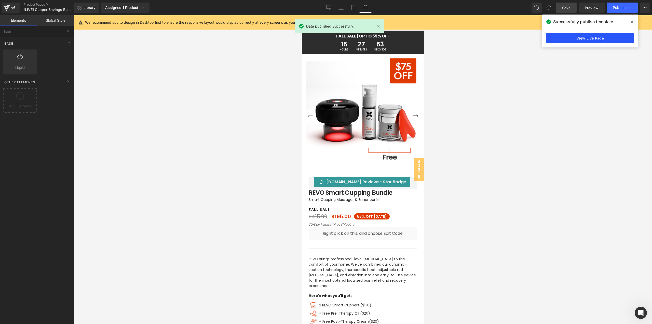
click at [594, 40] on link "View Live Page" at bounding box center [590, 38] width 88 height 10
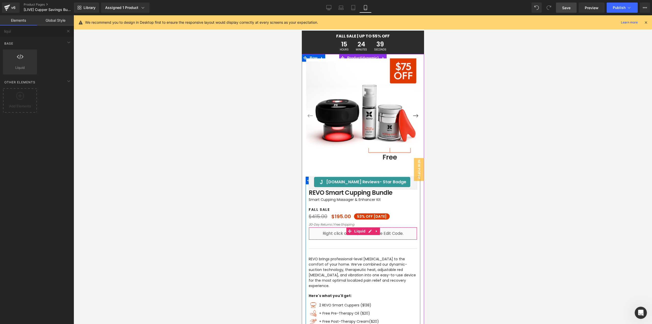
click at [367, 230] on div "Liquid" at bounding box center [362, 233] width 108 height 13
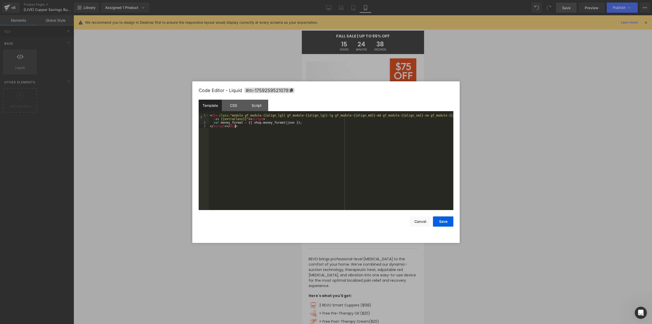
click at [289, 176] on div "< div class = "module gf_module-{{align_lg}} gf_module-{{align_lg}}-lg gf_modul…" at bounding box center [331, 167] width 244 height 107
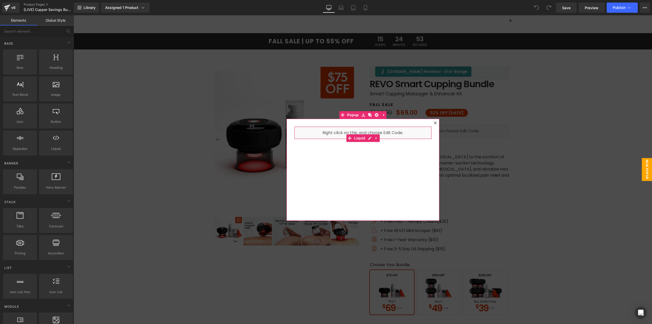
click at [366, 139] on div "Liquid" at bounding box center [362, 132] width 137 height 13
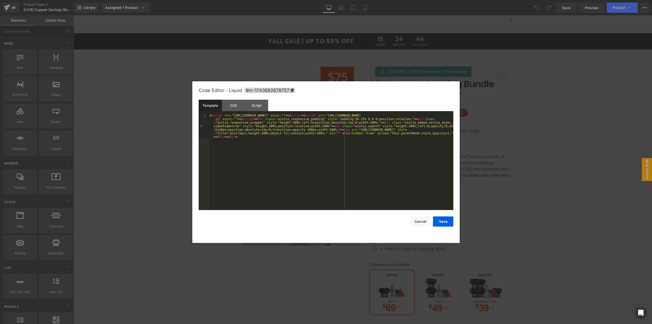
click at [532, 131] on div at bounding box center [326, 162] width 652 height 324
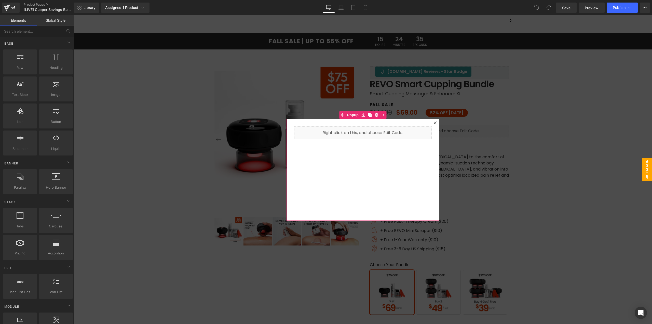
click at [432, 124] on div at bounding box center [435, 123] width 6 height 6
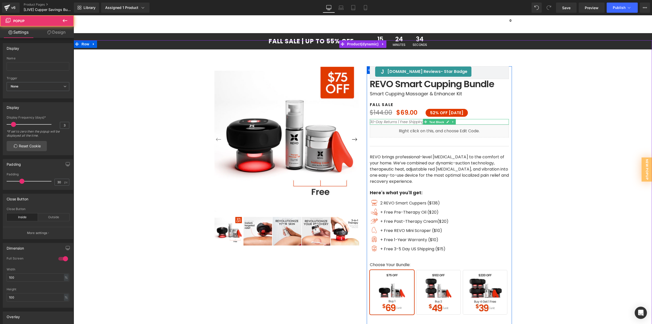
click at [435, 123] on span "Text Block" at bounding box center [436, 122] width 17 height 6
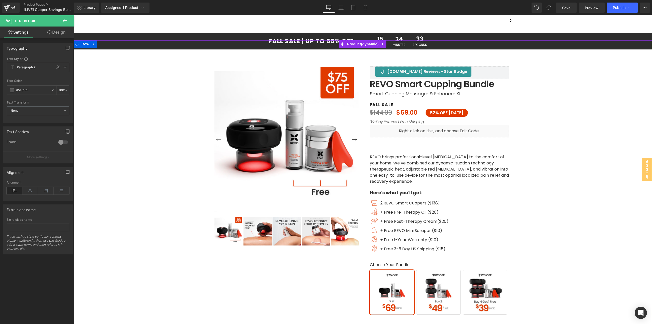
drag, startPoint x: 617, startPoint y: 134, endPoint x: 597, endPoint y: 134, distance: 20.9
click at [615, 134] on div "‹" at bounding box center [362, 215] width 573 height 350
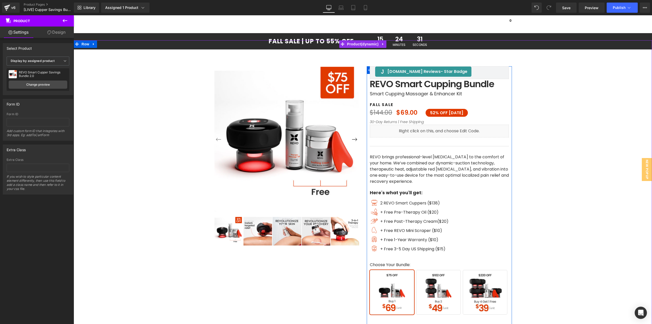
click at [442, 128] on div "Liquid" at bounding box center [439, 130] width 139 height 13
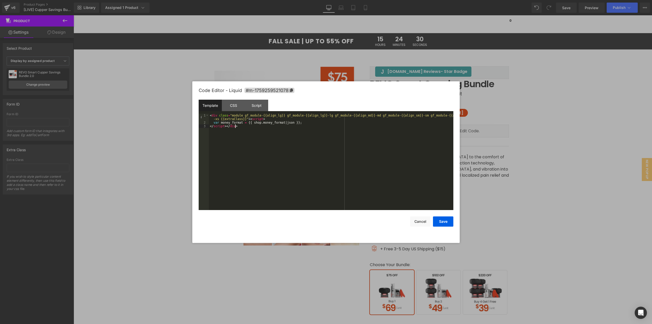
click at [342, 137] on div "< div class = "module gf_module-{{align_lg}} gf_module-{{align_lg}}-lg gf_modul…" at bounding box center [331, 167] width 244 height 107
click at [260, 111] on div "Template CSS Script Data" at bounding box center [326, 107] width 255 height 14
drag, startPoint x: 258, startPoint y: 109, endPoint x: 243, endPoint y: 105, distance: 15.9
click at [258, 109] on div "Script" at bounding box center [256, 105] width 23 height 11
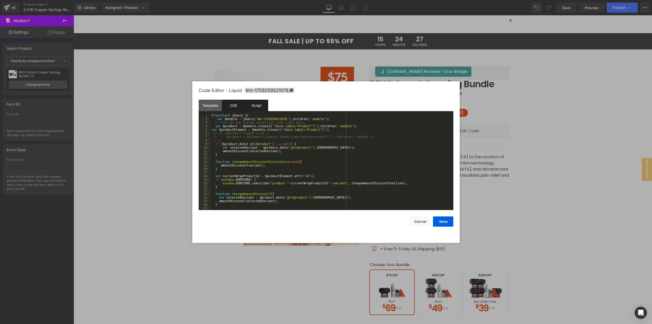
click at [230, 103] on div "CSS" at bounding box center [233, 105] width 23 height 11
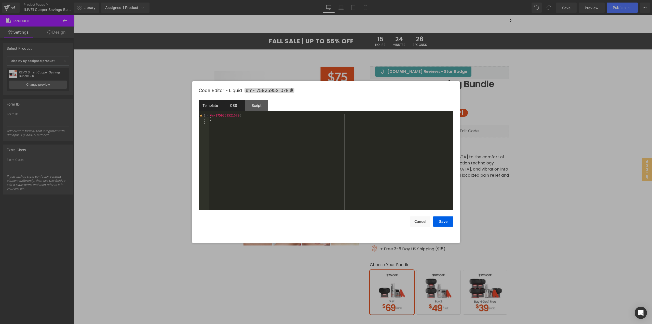
click at [211, 104] on div "Template" at bounding box center [210, 105] width 23 height 11
click at [257, 105] on div "Script" at bounding box center [256, 105] width 23 height 11
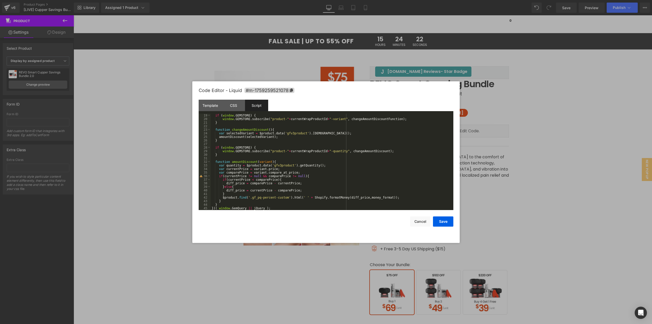
scroll to position [64, 0]
click at [201, 176] on div "36" at bounding box center [205, 176] width 12 height 4
click at [442, 221] on button "Save" at bounding box center [443, 221] width 20 height 10
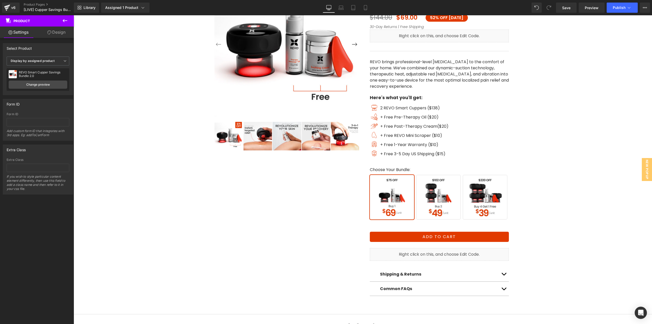
scroll to position [102, 0]
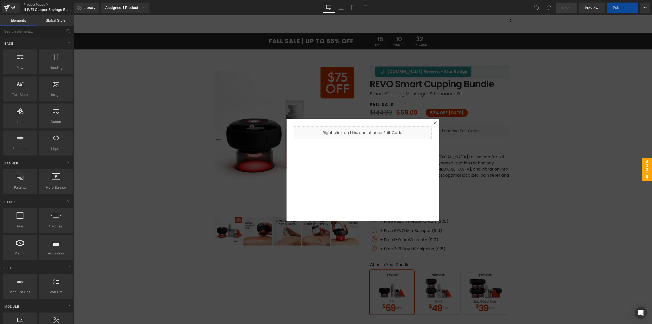
click at [348, 84] on div at bounding box center [363, 169] width 578 height 308
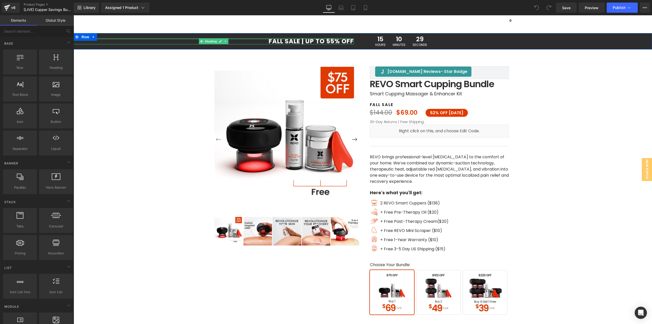
click at [309, 39] on div at bounding box center [214, 38] width 280 height 1
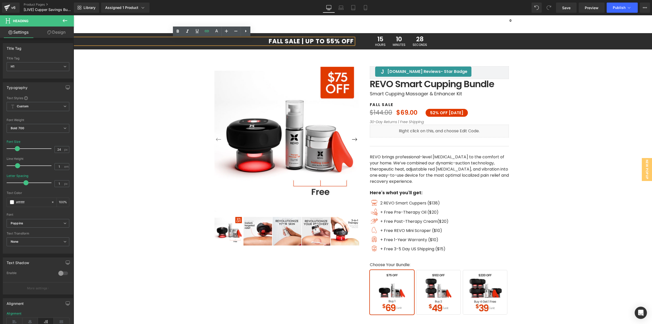
click at [319, 40] on h1 "FALL SALE | UP TO 55% OFF" at bounding box center [214, 41] width 280 height 6
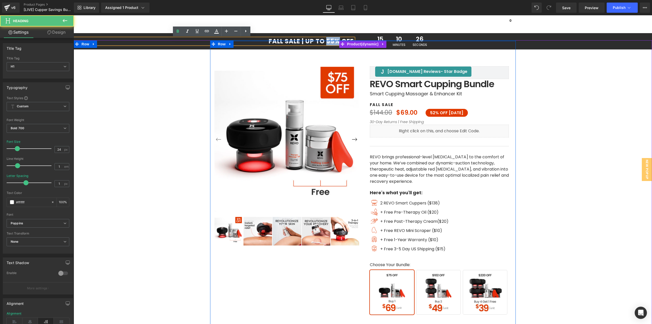
drag, startPoint x: 336, startPoint y: 39, endPoint x: 324, endPoint y: 41, distance: 12.3
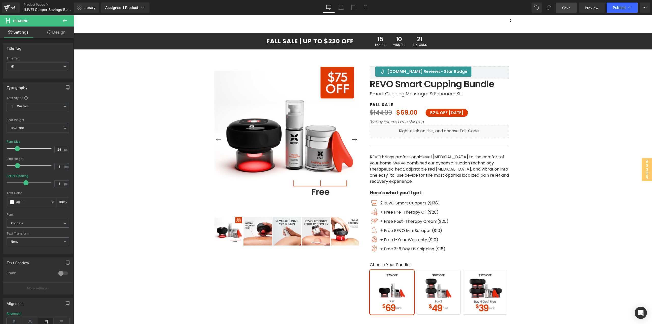
click at [571, 9] on link "Save" at bounding box center [566, 8] width 21 height 10
click at [610, 6] on button "Publish" at bounding box center [621, 8] width 31 height 10
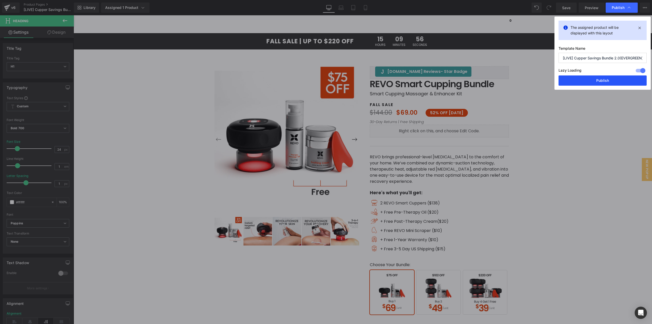
drag, startPoint x: 609, startPoint y: 78, endPoint x: 535, endPoint y: 62, distance: 75.7
click at [609, 78] on button "Publish" at bounding box center [602, 80] width 88 height 10
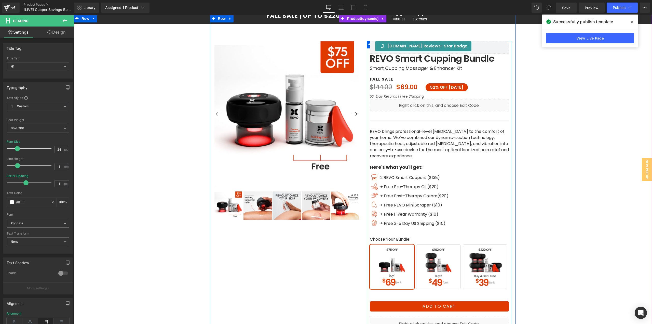
scroll to position [51, 0]
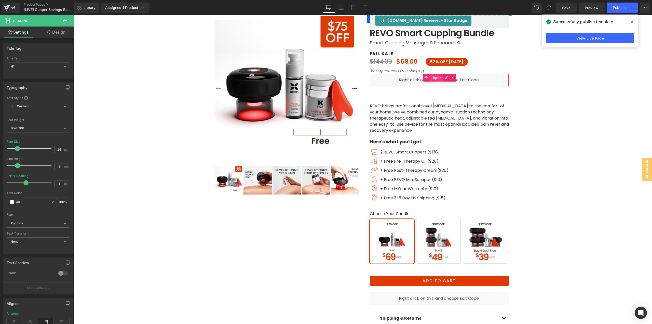
click at [440, 76] on span "Liquid" at bounding box center [436, 78] width 14 height 8
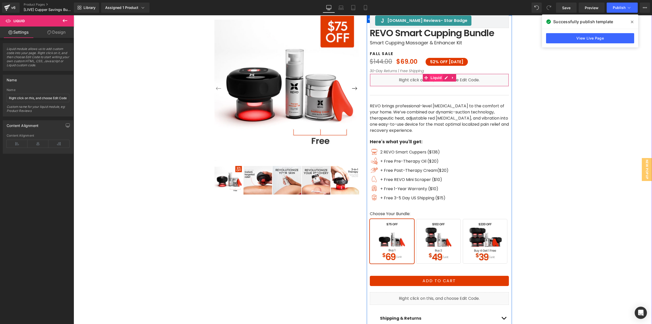
click at [440, 78] on span "Liquid" at bounding box center [436, 78] width 14 height 8
click at [442, 78] on div "Liquid" at bounding box center [439, 80] width 139 height 13
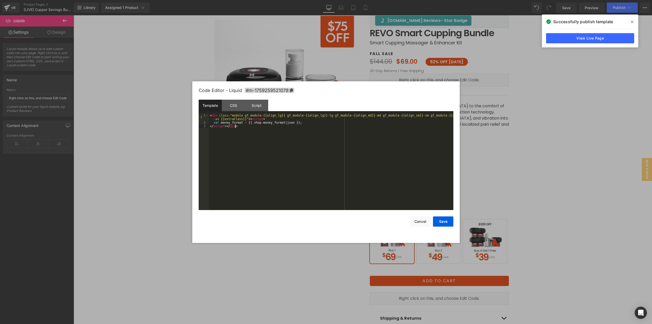
click at [313, 128] on div "< div class = "module gf_module-{{align_lg}} gf_module-{{align_lg}}-lg gf_modul…" at bounding box center [331, 167] width 244 height 107
click at [233, 109] on div "CSS" at bounding box center [233, 105] width 23 height 11
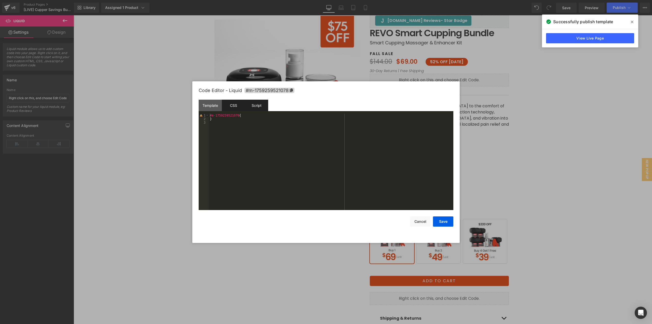
click at [258, 106] on div "Script" at bounding box center [256, 105] width 23 height 11
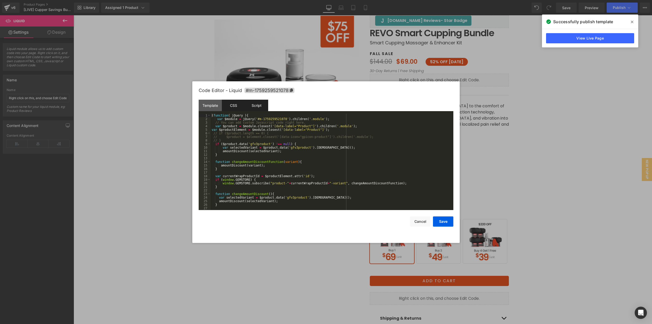
click at [237, 106] on div "CSS" at bounding box center [233, 105] width 23 height 11
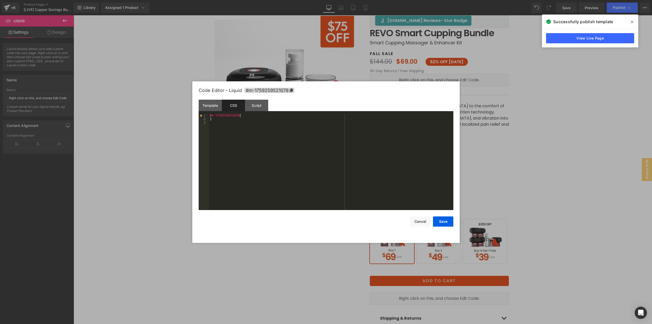
click at [232, 106] on div "CSS" at bounding box center [233, 105] width 23 height 11
click at [254, 106] on div "Script" at bounding box center [256, 105] width 23 height 11
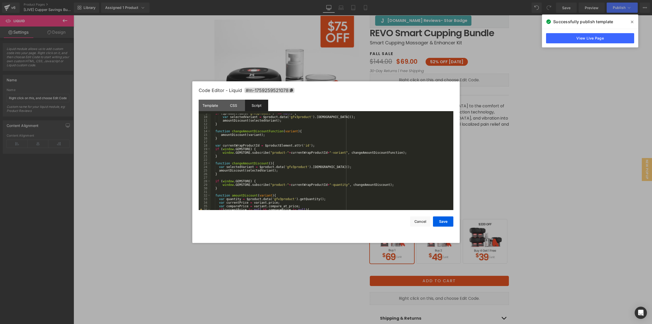
scroll to position [61, 0]
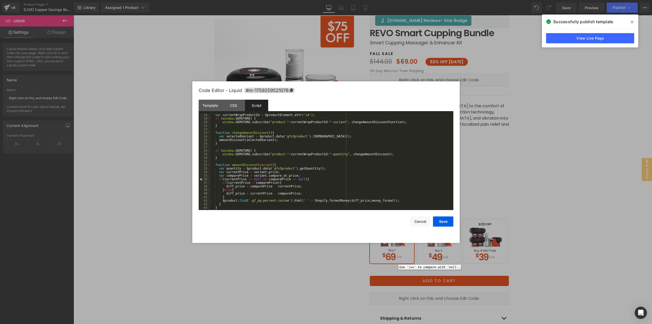
click at [202, 179] on div "36" at bounding box center [205, 179] width 12 height 4
click at [484, 72] on div at bounding box center [326, 162] width 652 height 324
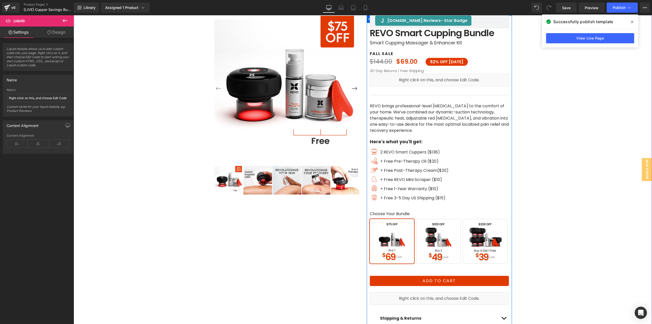
click at [446, 79] on div "Liquid" at bounding box center [439, 80] width 139 height 13
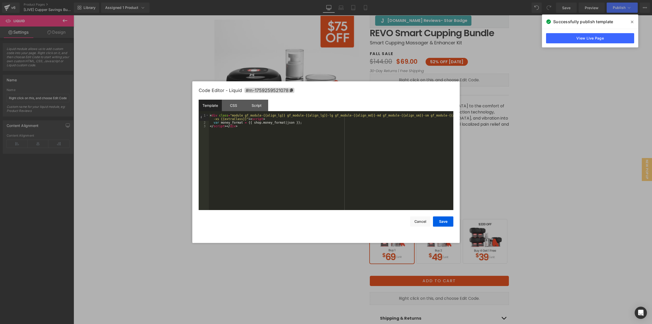
drag, startPoint x: 217, startPoint y: 107, endPoint x: 218, endPoint y: 110, distance: 2.9
click at [217, 108] on div "Template" at bounding box center [210, 105] width 23 height 11
click at [240, 137] on div "< div class = "module gf_module-{{align_lg}} gf_module-{{align_lg}}-lg gf_modul…" at bounding box center [331, 167] width 244 height 107
click at [407, 68] on div at bounding box center [326, 162] width 652 height 324
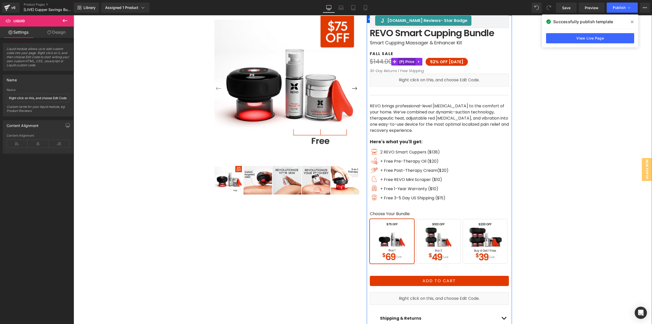
drag, startPoint x: 410, startPoint y: 62, endPoint x: 300, endPoint y: 18, distance: 118.0
click at [410, 62] on span "(P) Price" at bounding box center [407, 62] width 18 height 8
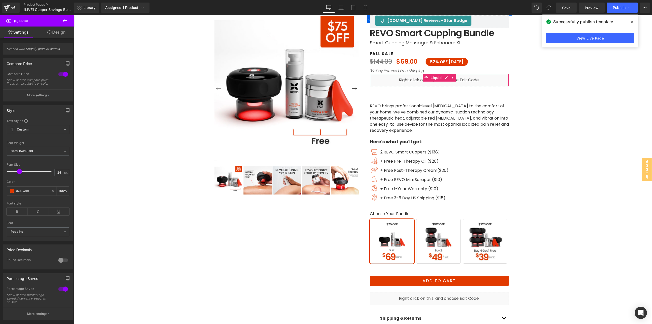
click at [444, 77] on div "Liquid" at bounding box center [439, 80] width 139 height 13
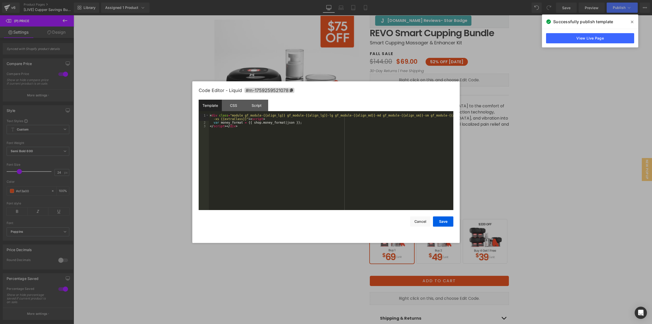
click at [290, 140] on div "< div class = "module gf_module-{{align_lg}} gf_module-{{align_lg}}-lg gf_modul…" at bounding box center [331, 167] width 244 height 107
click at [417, 63] on div at bounding box center [326, 162] width 652 height 324
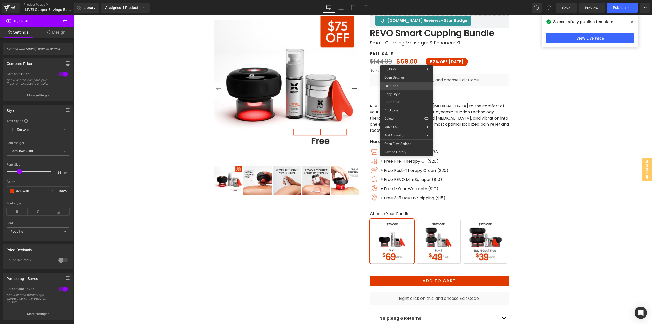
click at [401, 0] on div "(P) Price You are previewing how the will restyle your page. You can not edit E…" at bounding box center [326, 0] width 652 height 0
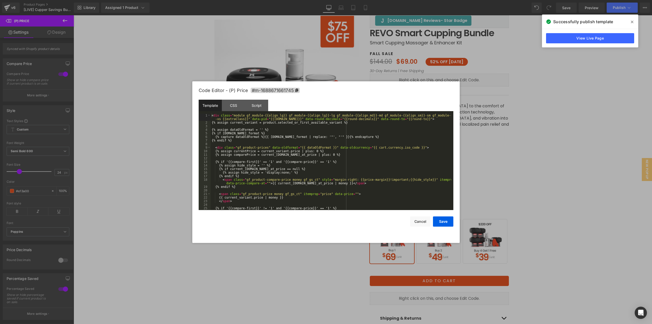
click at [319, 132] on div "< div class = "module gf_module-{{align_lg}} gf_module-{{align_lg}}-lg gf_modul…" at bounding box center [331, 167] width 241 height 107
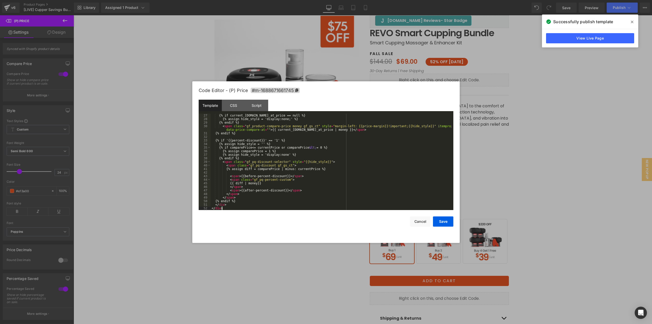
scroll to position [100, 0]
click at [448, 222] on button "Save" at bounding box center [443, 221] width 20 height 10
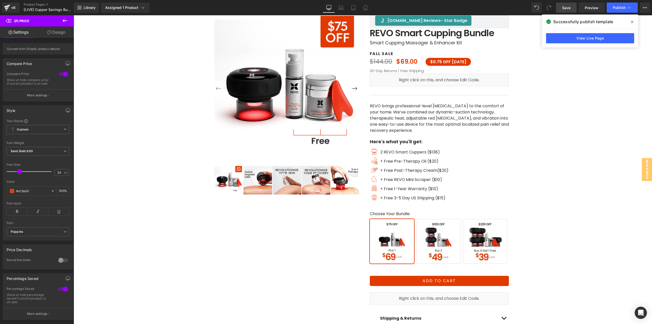
click at [562, 10] on span "Save" at bounding box center [566, 7] width 8 height 5
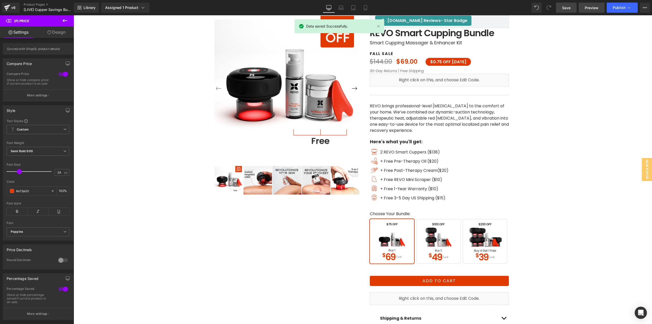
click at [592, 9] on span "Preview" at bounding box center [592, 7] width 14 height 5
click at [614, 8] on span "Publish" at bounding box center [619, 8] width 13 height 4
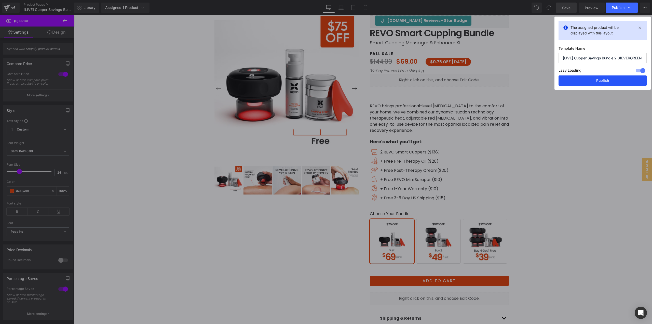
click at [610, 79] on button "Publish" at bounding box center [602, 80] width 88 height 10
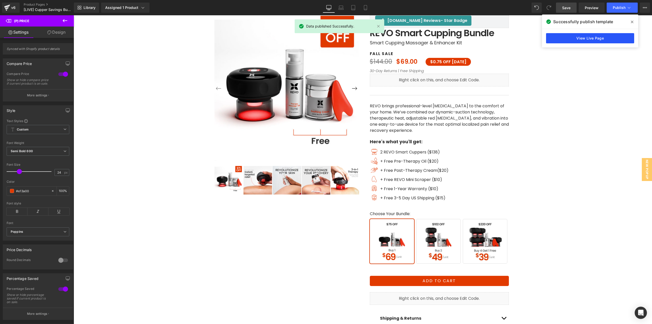
click at [604, 37] on link "View Live Page" at bounding box center [590, 38] width 88 height 10
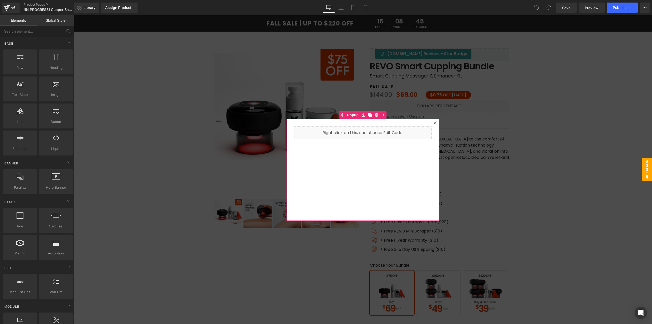
click at [432, 123] on div at bounding box center [435, 123] width 6 height 6
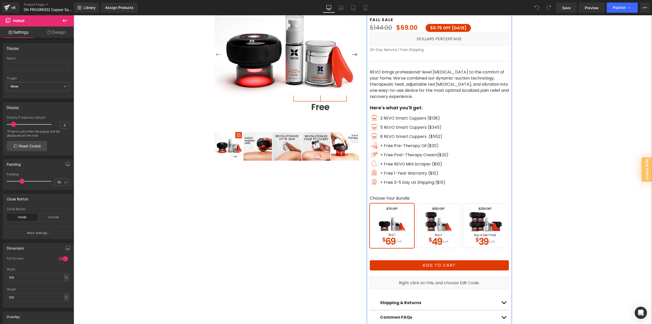
scroll to position [76, 0]
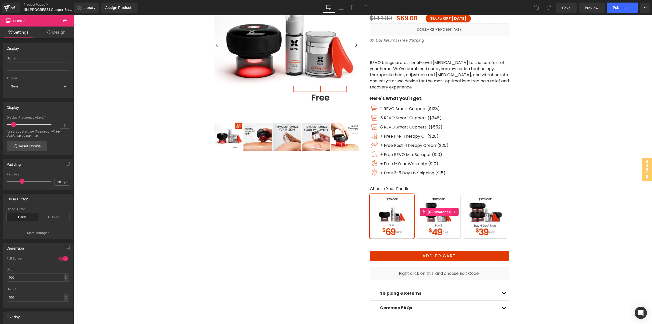
click at [441, 211] on span "(P) Swatches" at bounding box center [439, 212] width 26 height 8
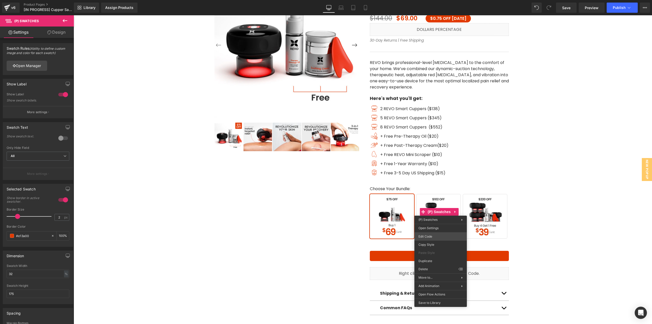
click at [436, 0] on div "(P) Swatches You are previewing how the will restyle your page. You can not edi…" at bounding box center [326, 0] width 652 height 0
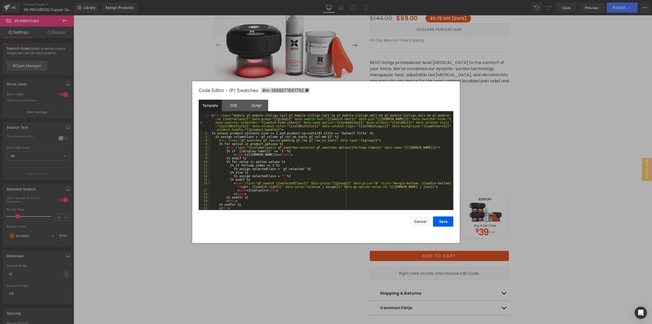
scroll to position [21, 0]
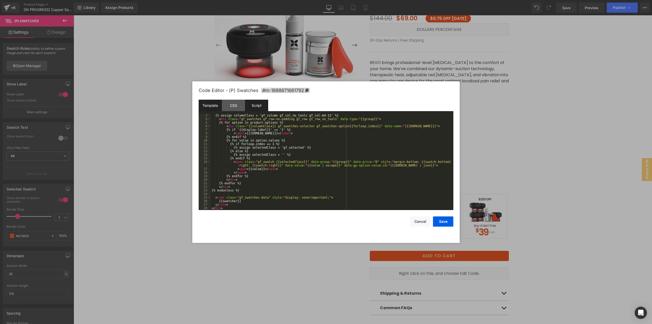
click at [265, 103] on div "Script" at bounding box center [256, 105] width 23 height 11
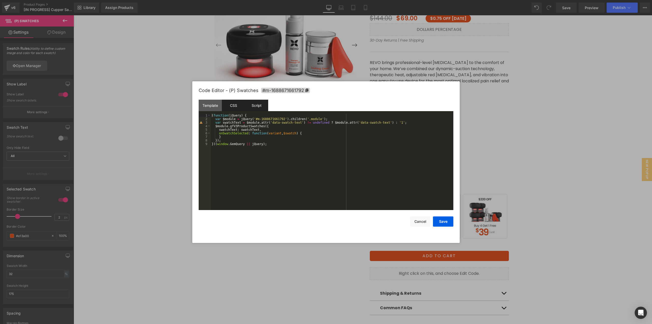
click at [229, 106] on div "CSS" at bounding box center [233, 105] width 23 height 11
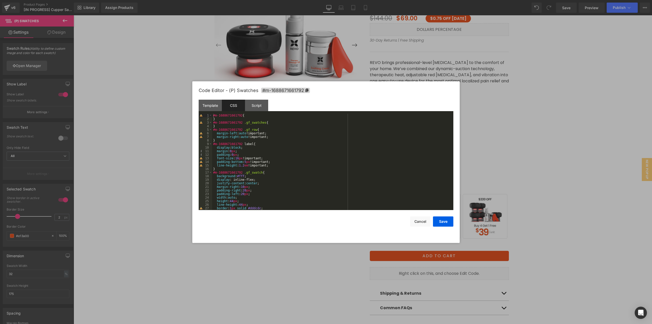
drag, startPoint x: 547, startPoint y: 139, endPoint x: 446, endPoint y: 116, distance: 103.6
click at [547, 139] on div at bounding box center [326, 162] width 652 height 324
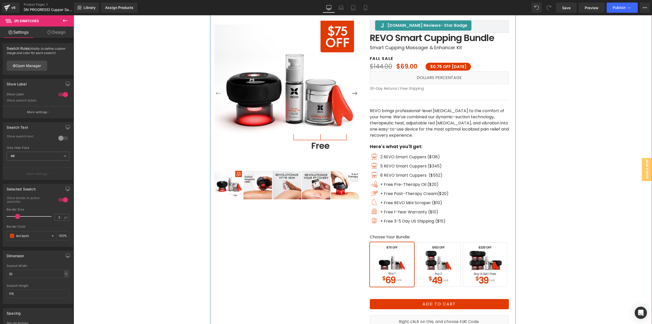
scroll to position [25, 0]
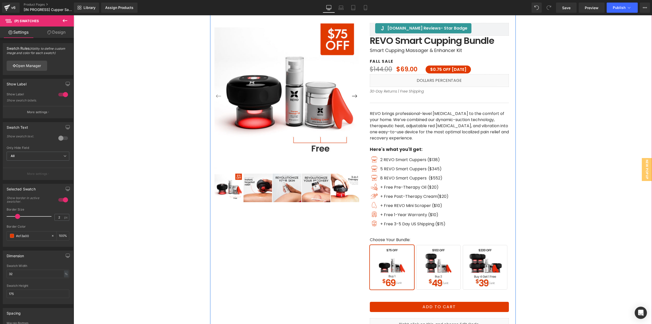
click at [434, 78] on div "Liquid" at bounding box center [439, 80] width 139 height 13
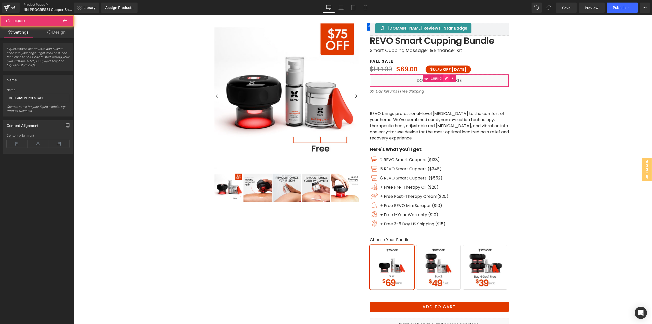
click at [445, 79] on icon at bounding box center [446, 78] width 3 height 3
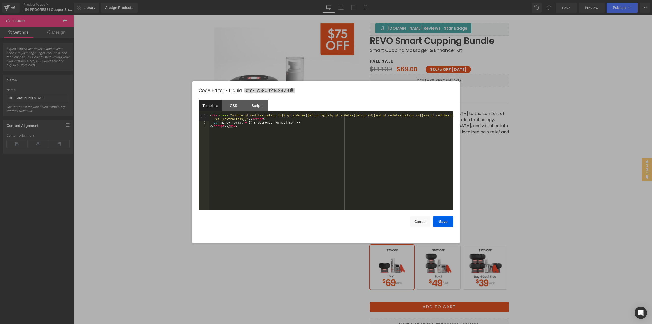
click at [291, 124] on div "< div class = "module gf_module-{{align_lg}} gf_module-{{align_lg}}-lg gf_modul…" at bounding box center [331, 167] width 244 height 107
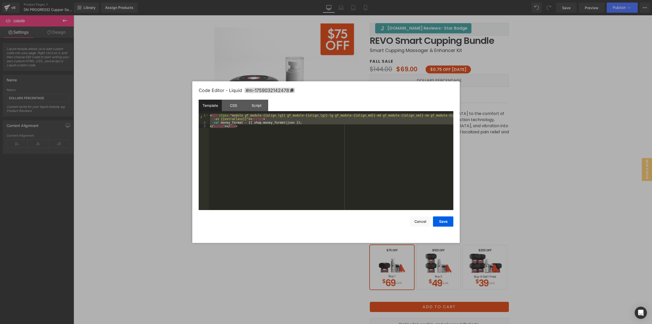
drag, startPoint x: 467, startPoint y: 70, endPoint x: 391, endPoint y: 56, distance: 76.9
click at [467, 70] on div at bounding box center [326, 162] width 652 height 324
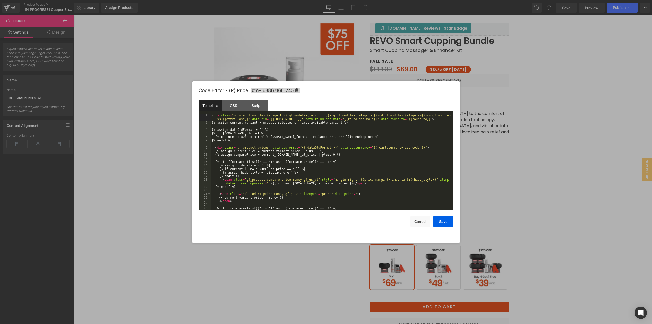
click at [396, 0] on div "(P) Swatches You are previewing how the will restyle your page. You can not edi…" at bounding box center [326, 0] width 652 height 0
click at [260, 101] on div "Script" at bounding box center [256, 105] width 23 height 11
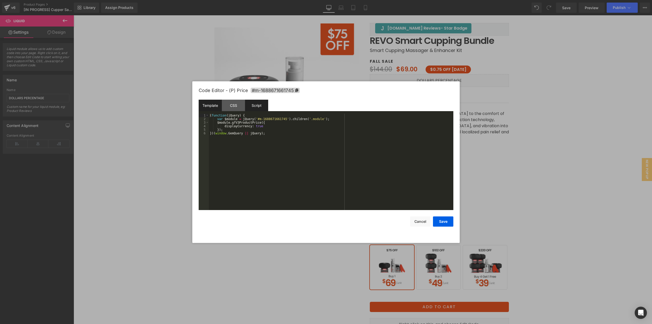
click at [210, 104] on div "Template" at bounding box center [210, 105] width 23 height 11
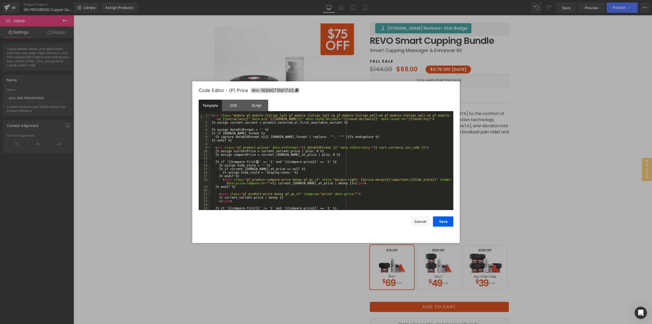
click at [258, 162] on div "< div class = "module gf_module-{{align_lg}} gf_module-{{align_lg}}-lg gf_modul…" at bounding box center [331, 167] width 241 height 107
